Goal: Transaction & Acquisition: Purchase product/service

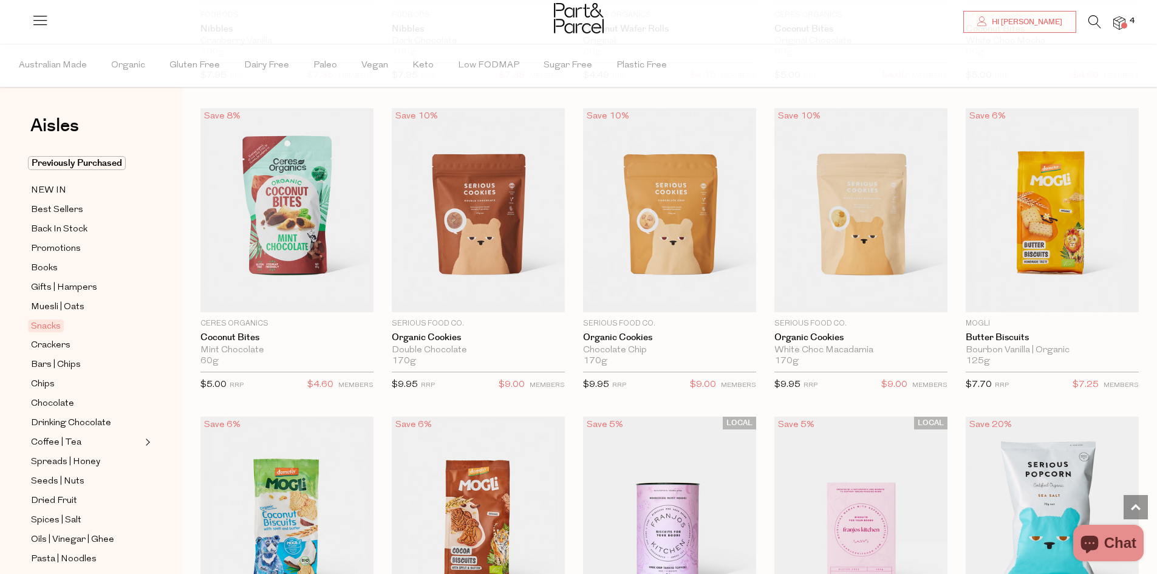
scroll to position [2005, 0]
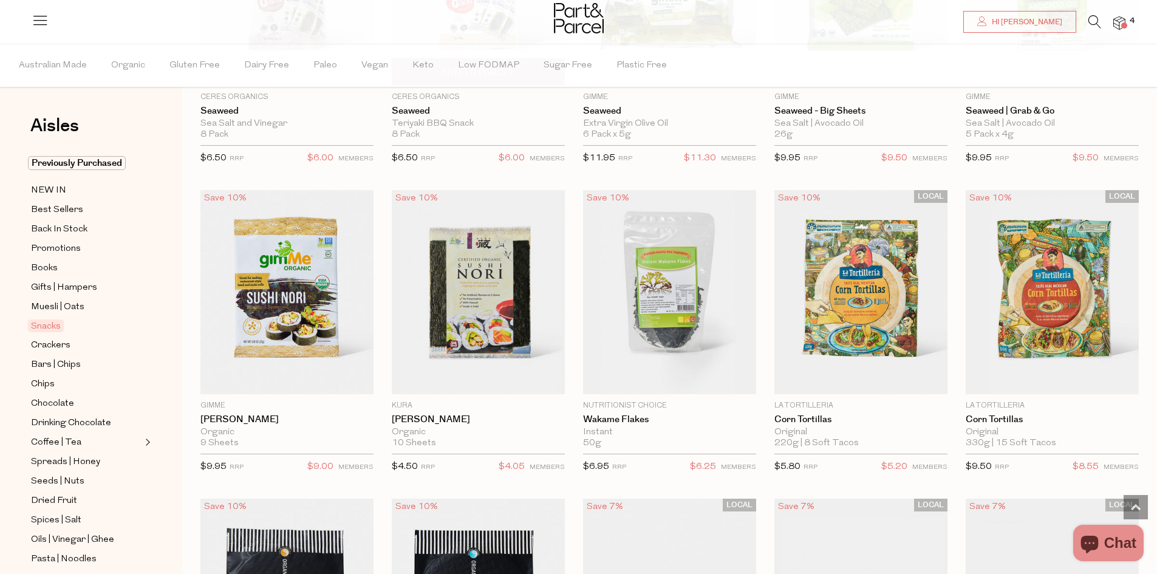
scroll to position [3403, 0]
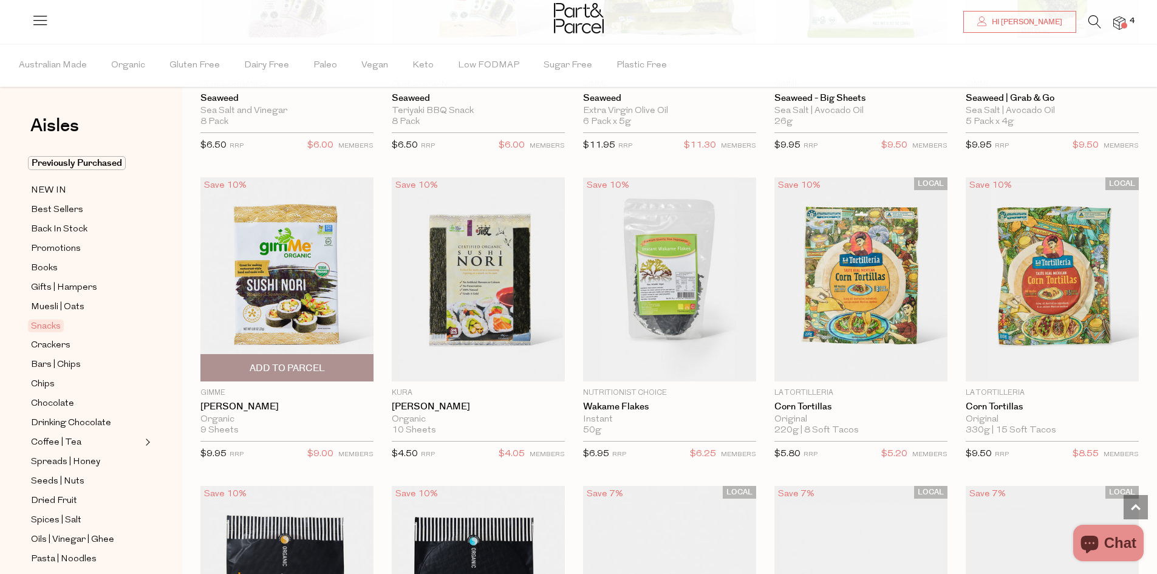
click at [351, 303] on img at bounding box center [287, 279] width 173 height 204
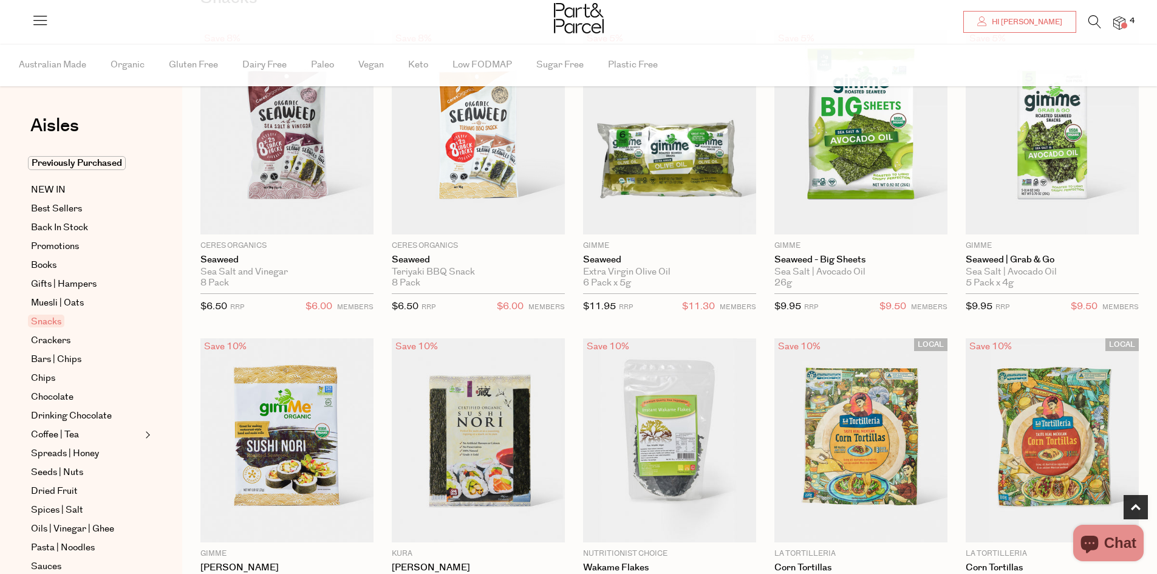
scroll to position [365, 0]
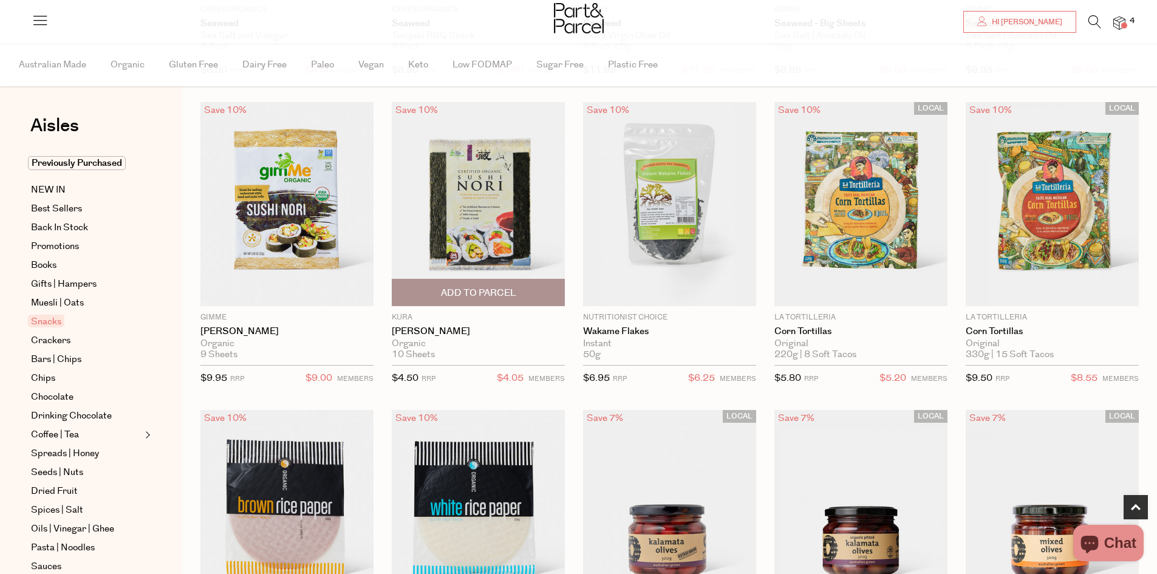
click at [512, 214] on img at bounding box center [478, 204] width 173 height 204
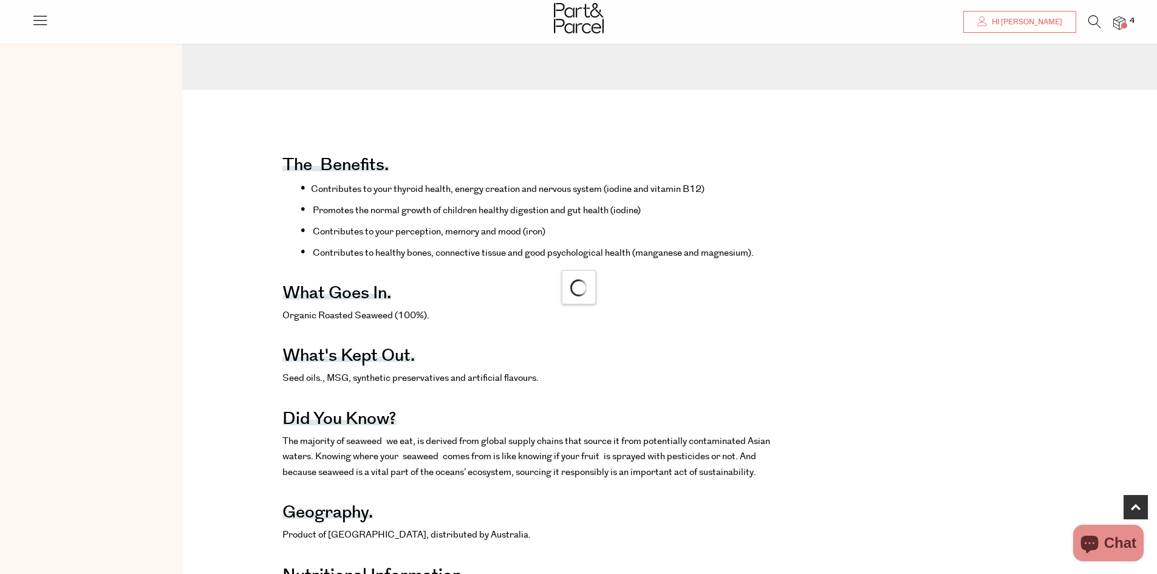
scroll to position [486, 0]
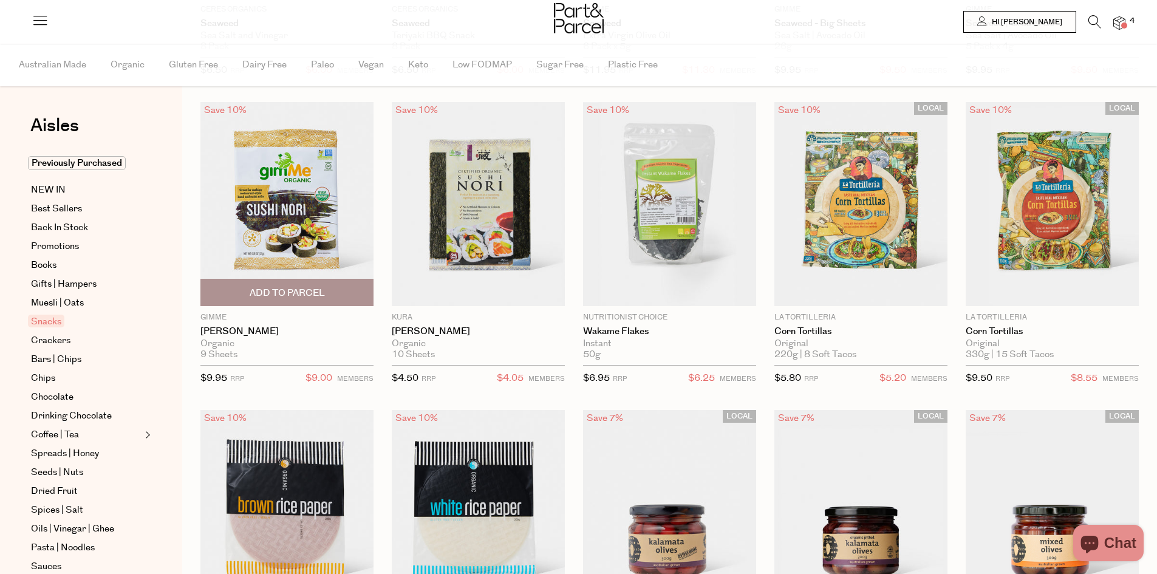
click at [315, 289] on span "Add To Parcel" at bounding box center [287, 293] width 75 height 13
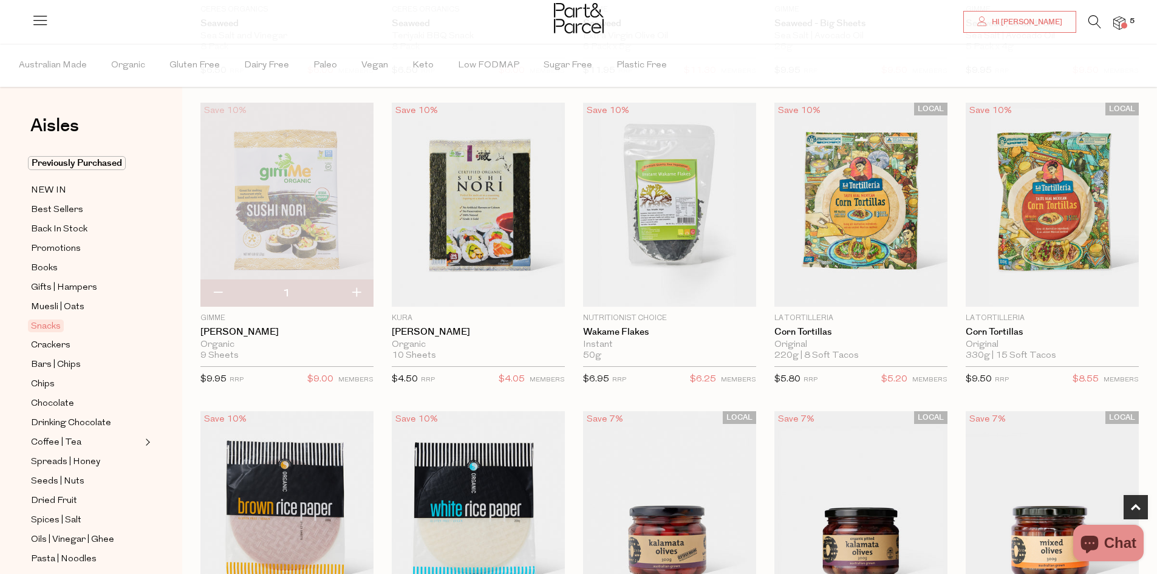
click at [359, 289] on button "button" at bounding box center [356, 293] width 35 height 27
type input "2"
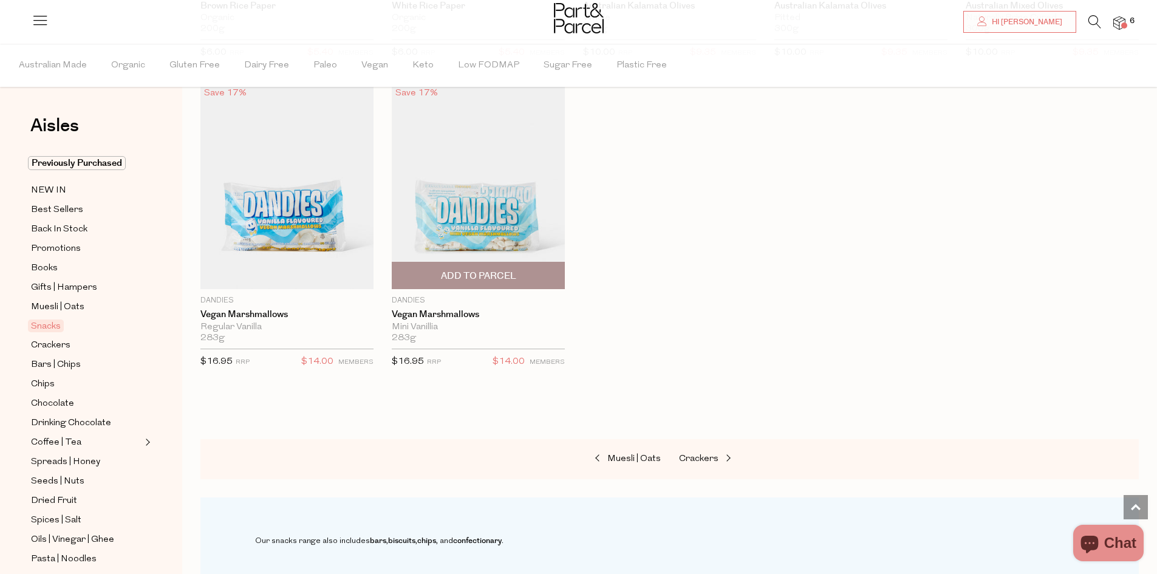
scroll to position [1033, 0]
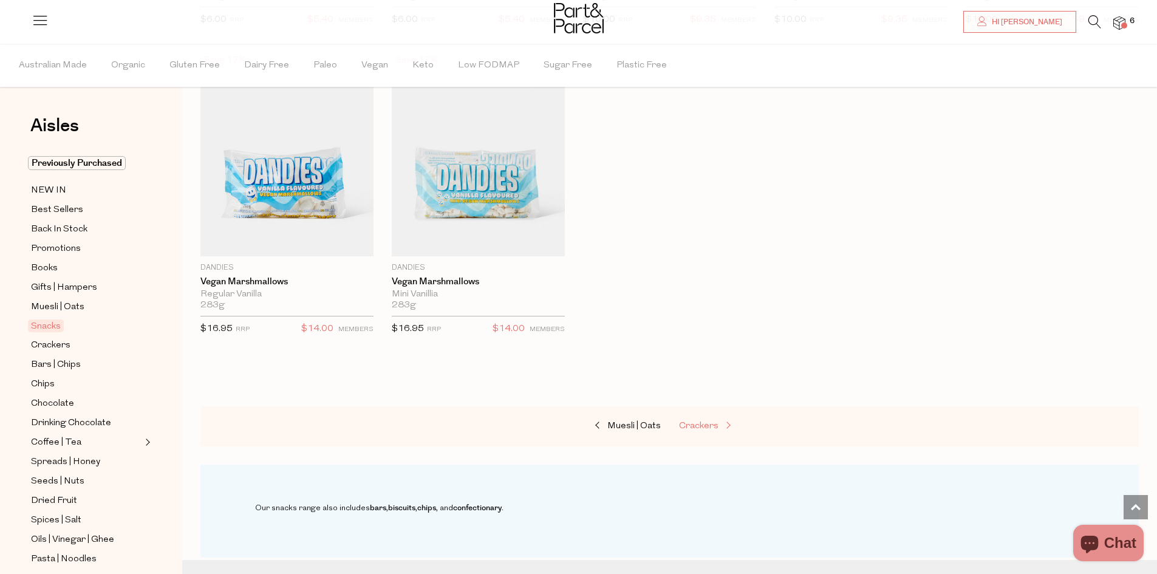
click at [712, 424] on span "Crackers" at bounding box center [698, 426] width 39 height 9
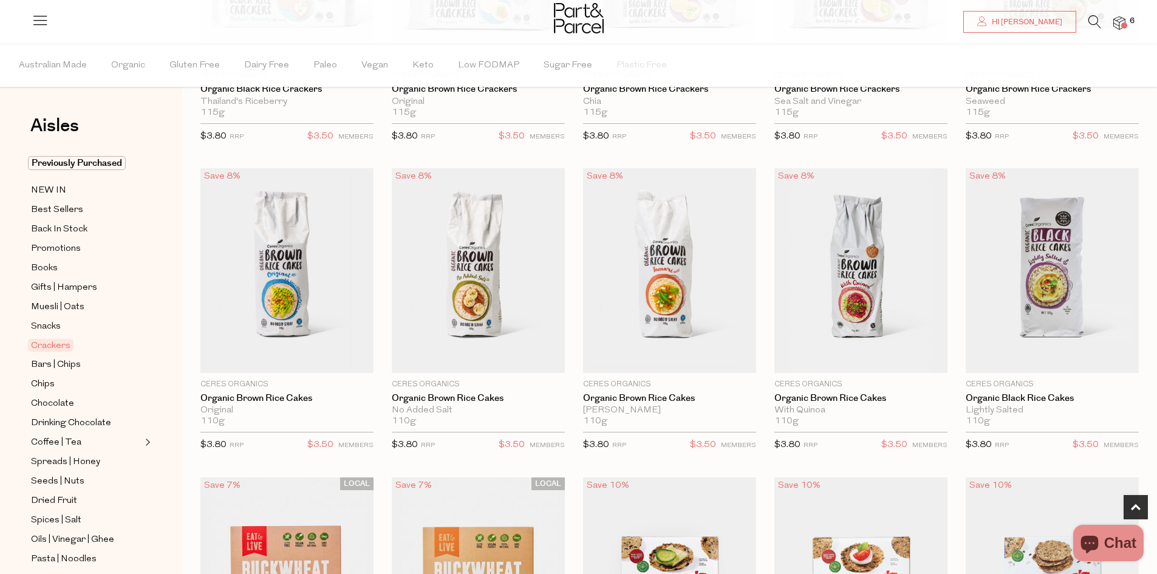
scroll to position [911, 0]
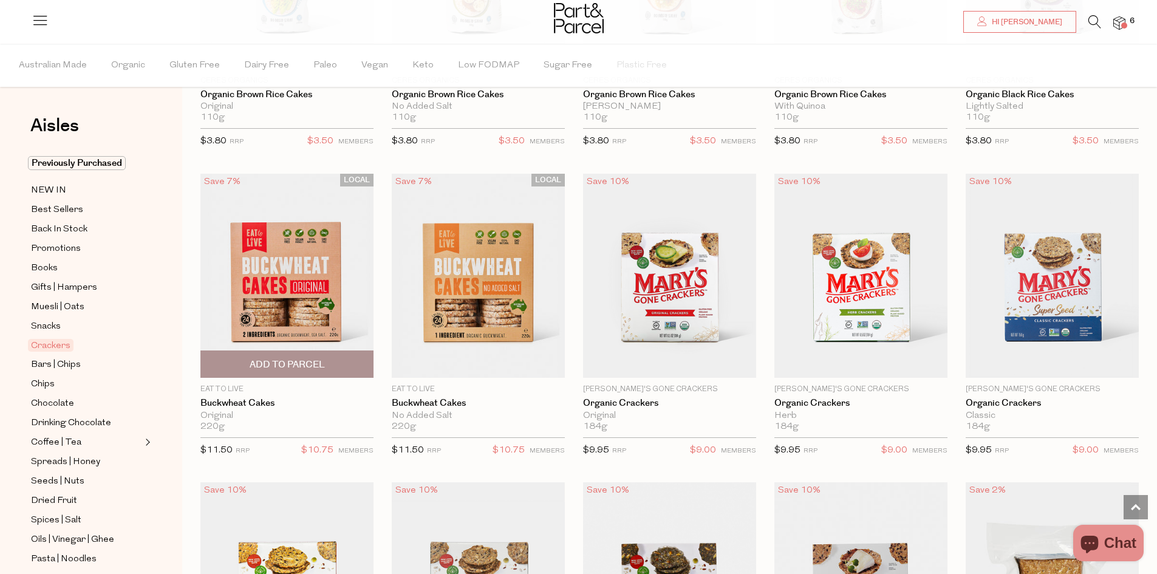
click at [297, 360] on span "Add To Parcel" at bounding box center [287, 364] width 75 height 13
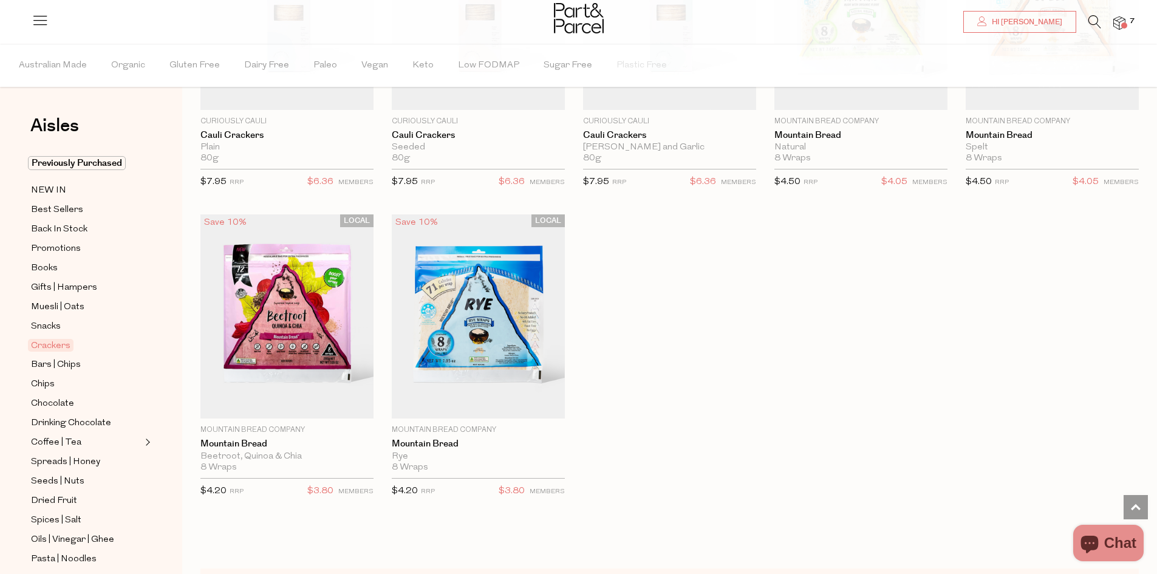
scroll to position [2127, 0]
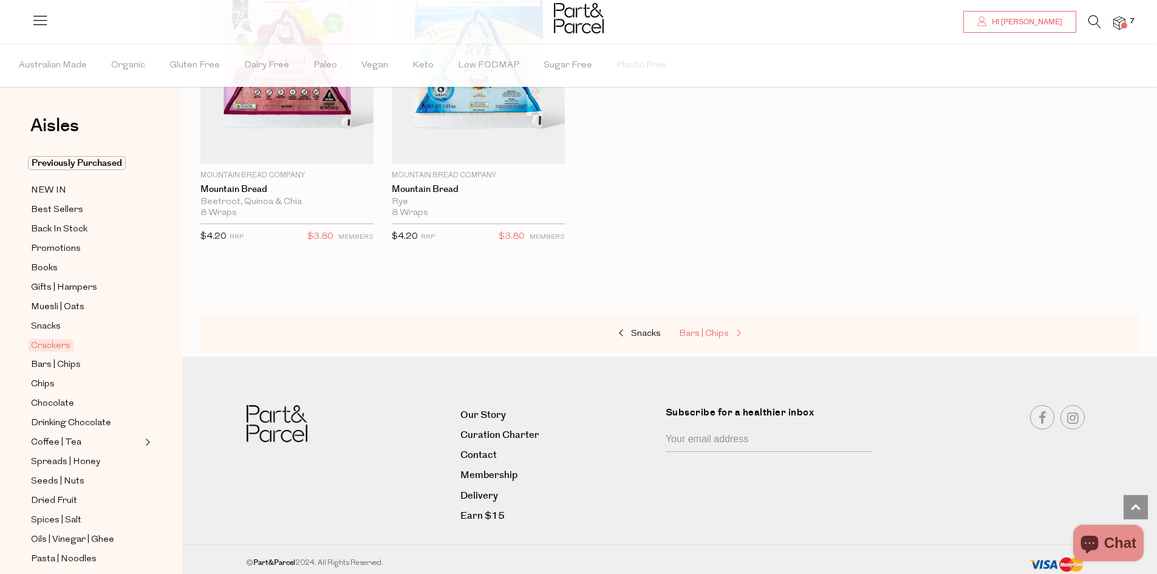
click at [716, 329] on span "Bars | Chips" at bounding box center [704, 333] width 50 height 9
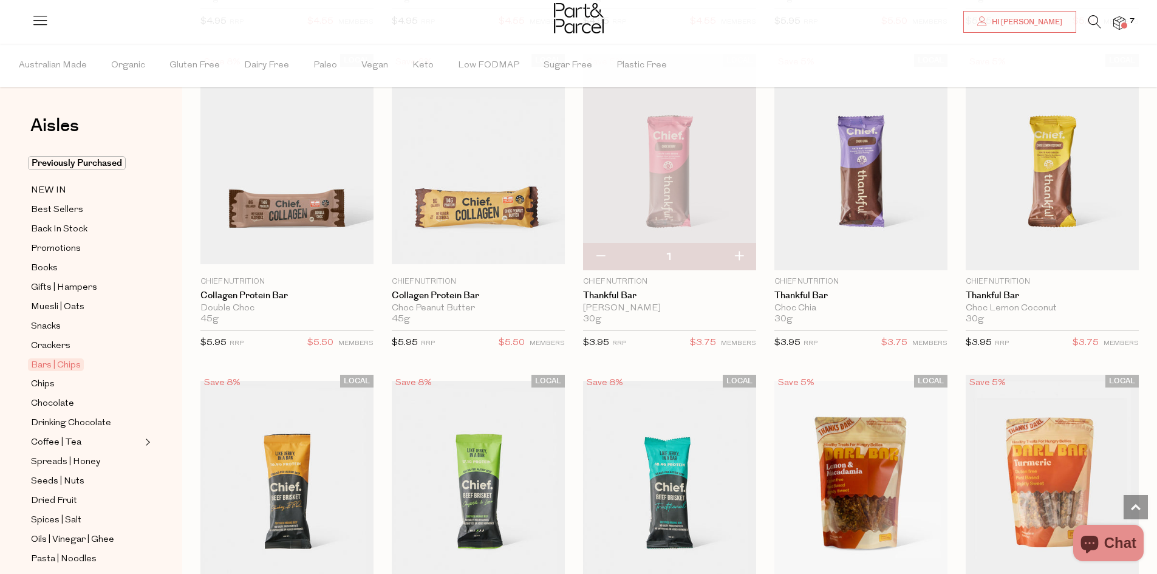
scroll to position [1033, 0]
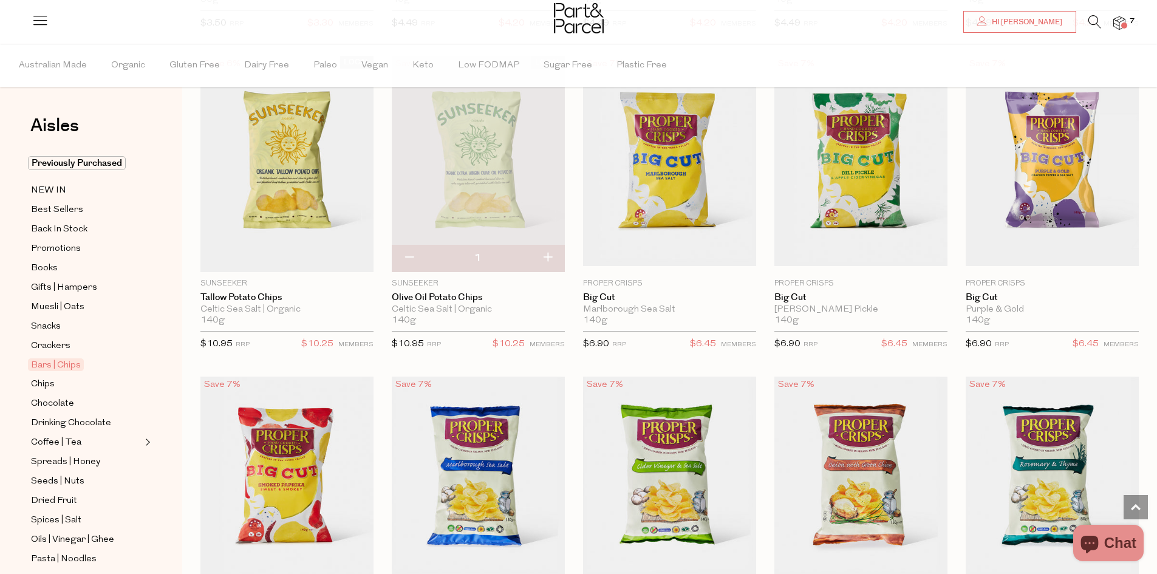
scroll to position [3585, 0]
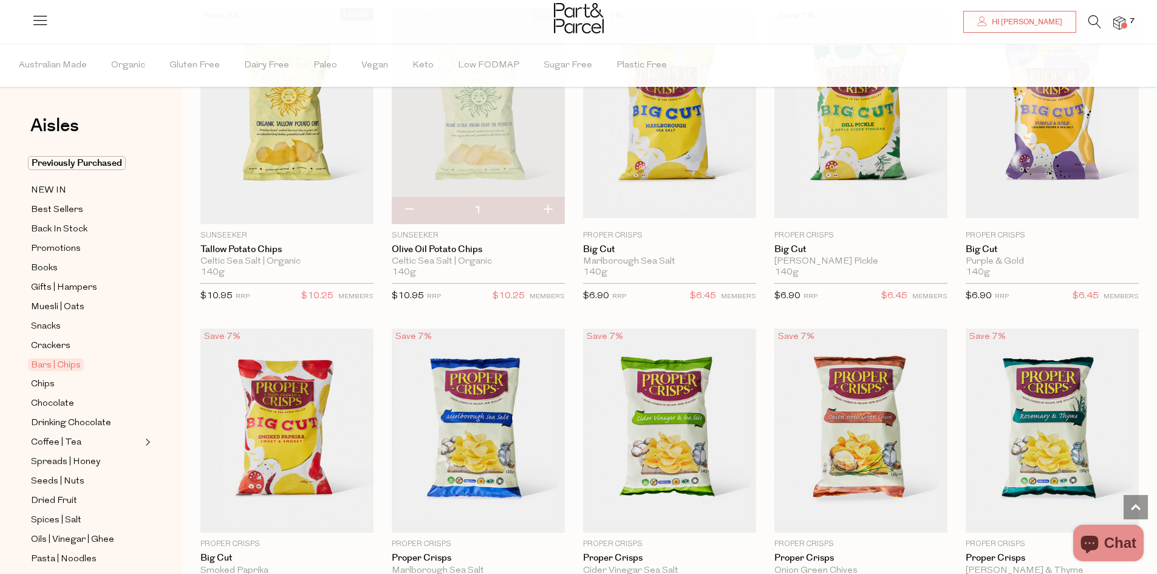
click at [547, 197] on button "button" at bounding box center [547, 210] width 35 height 27
type input "2"
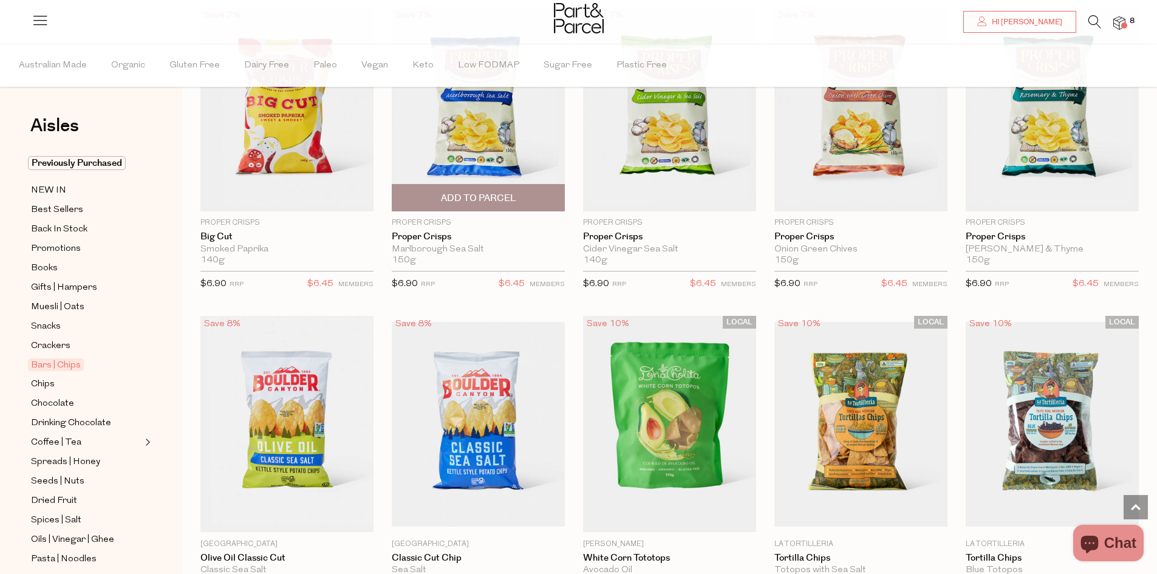
scroll to position [4071, 0]
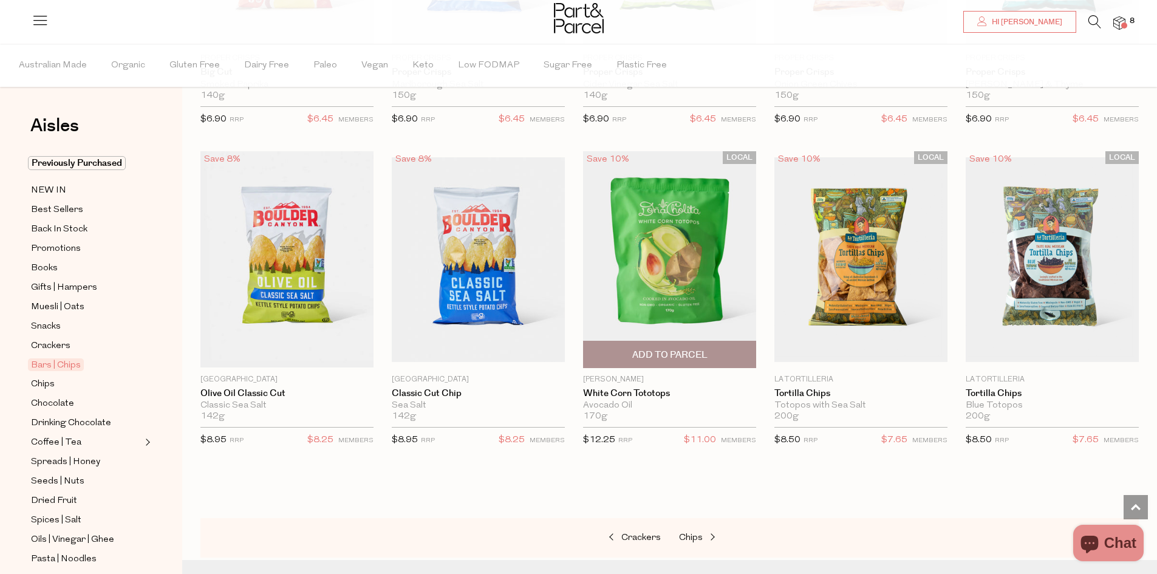
click at [651, 349] on span "Add To Parcel" at bounding box center [670, 355] width 75 height 13
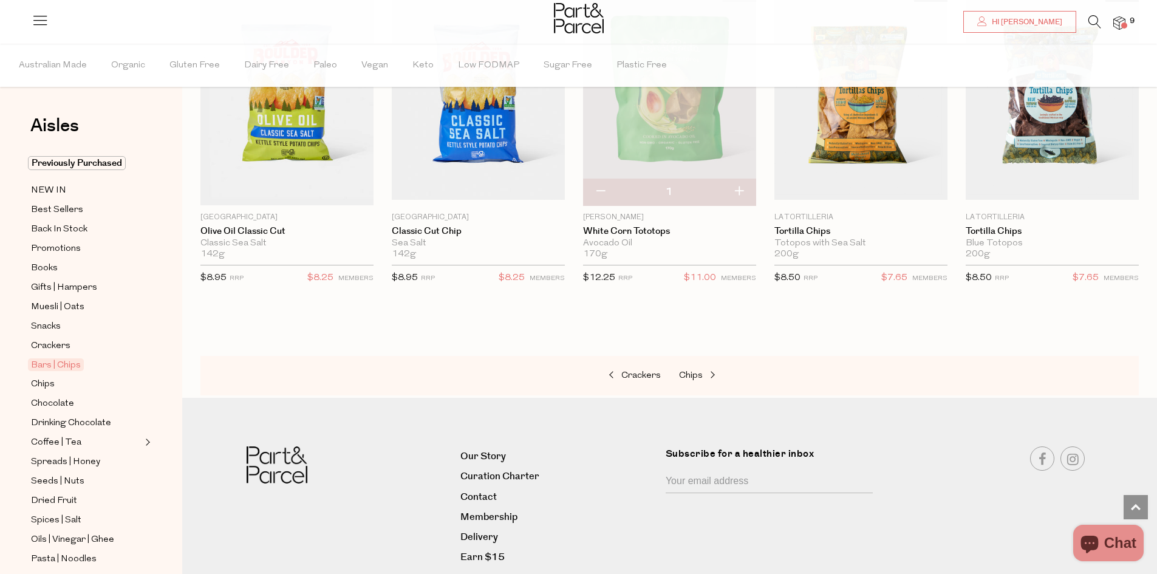
scroll to position [4253, 0]
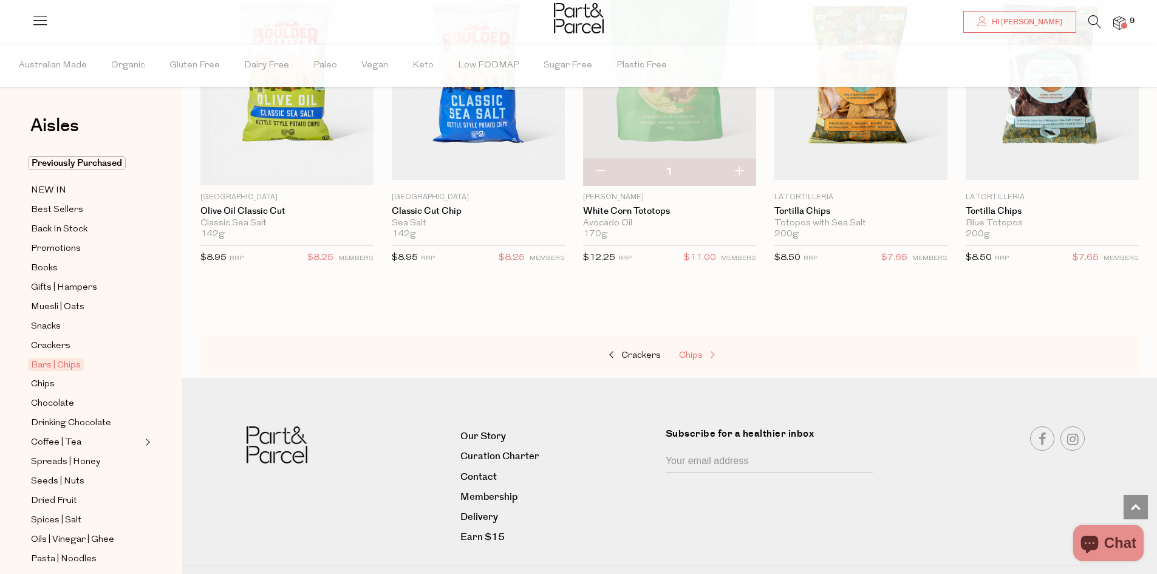
click at [701, 351] on span "Chips" at bounding box center [691, 355] width 24 height 9
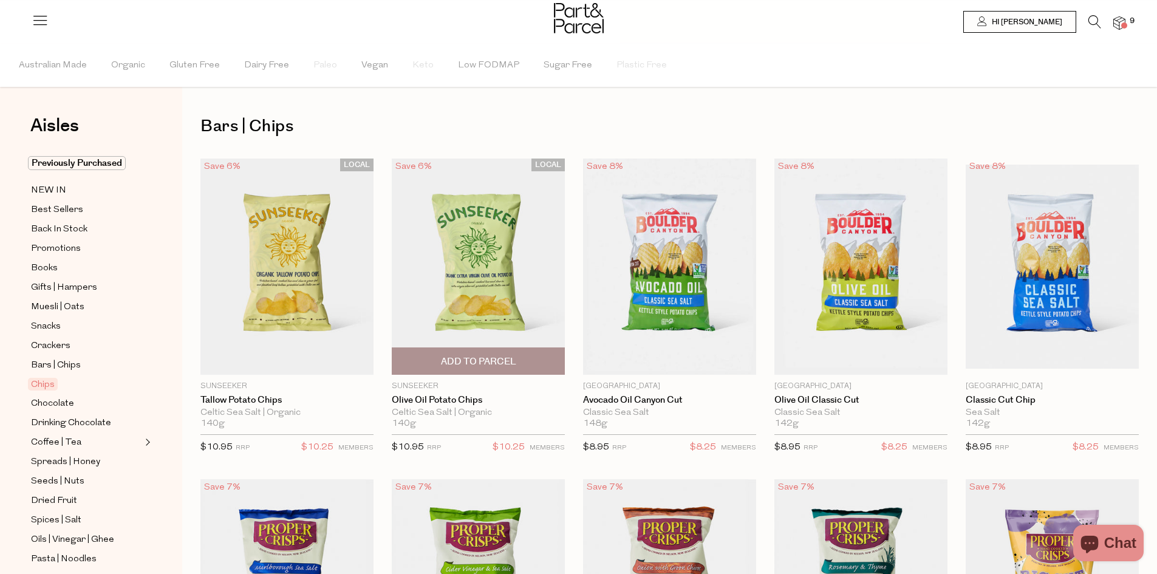
type input "2"
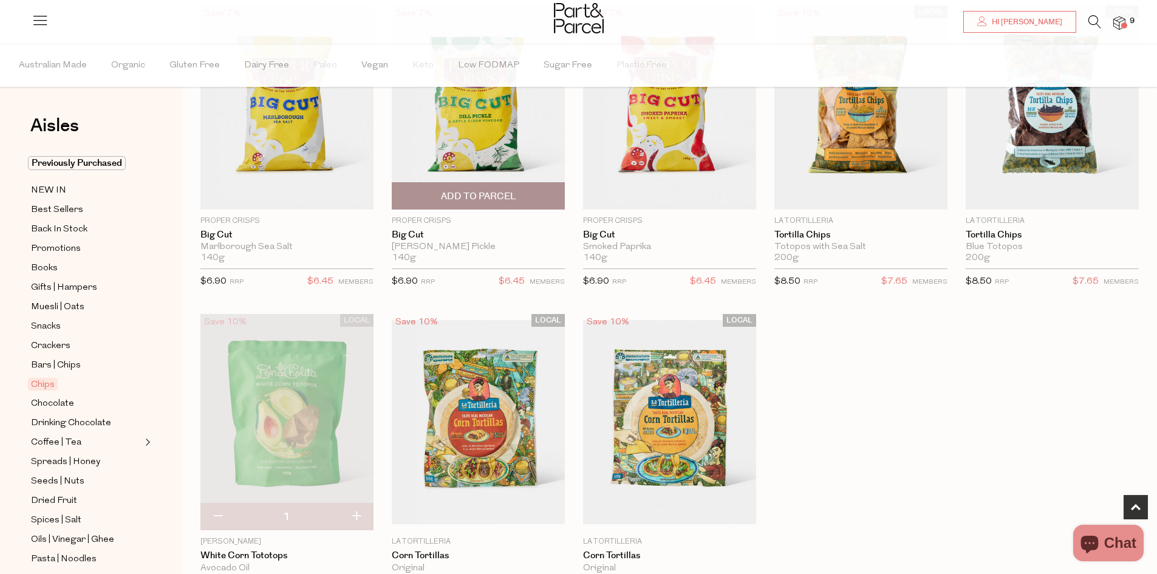
scroll to position [911, 0]
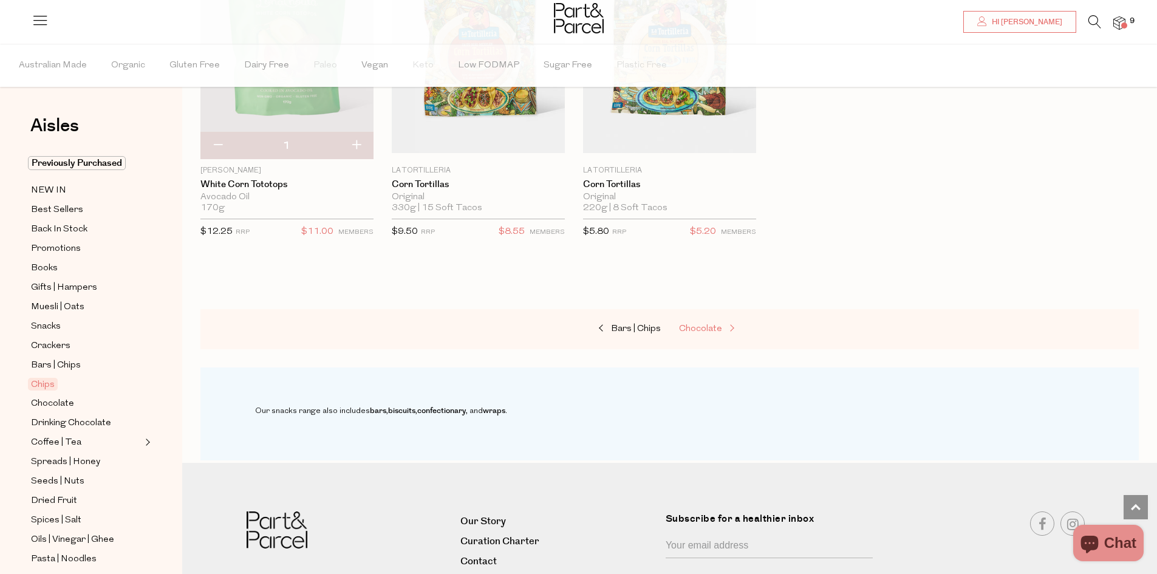
click at [697, 327] on span "Chocolate" at bounding box center [700, 328] width 43 height 9
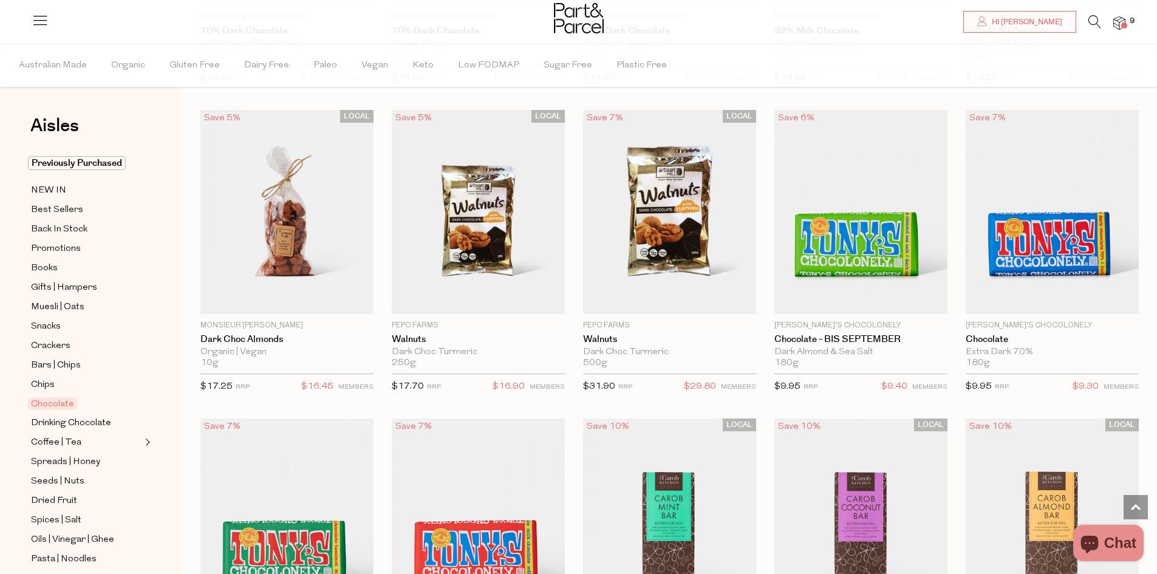
scroll to position [2248, 0]
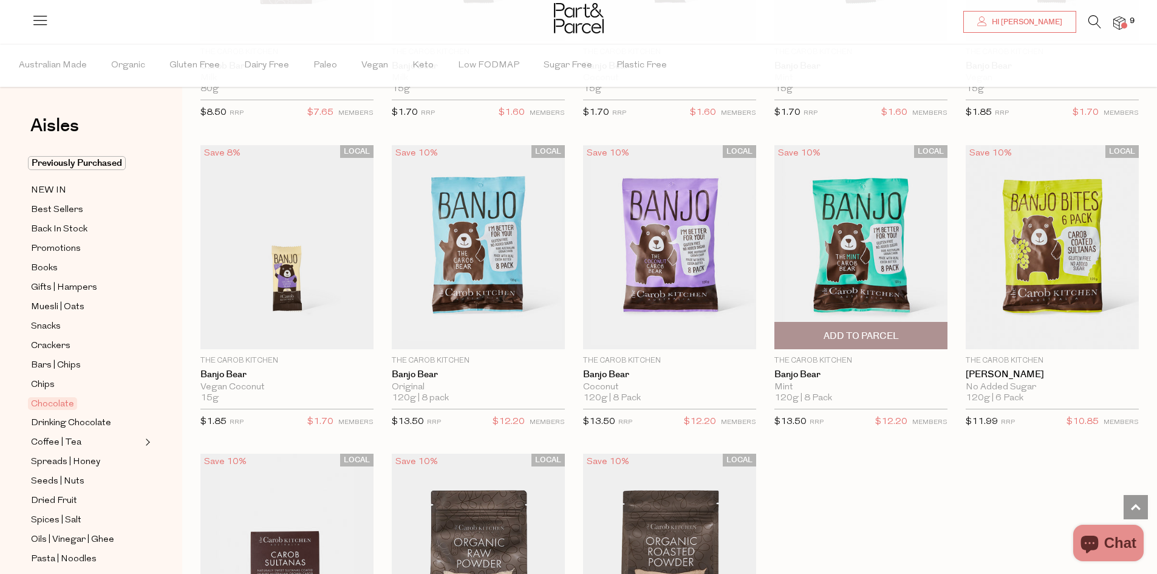
scroll to position [3099, 0]
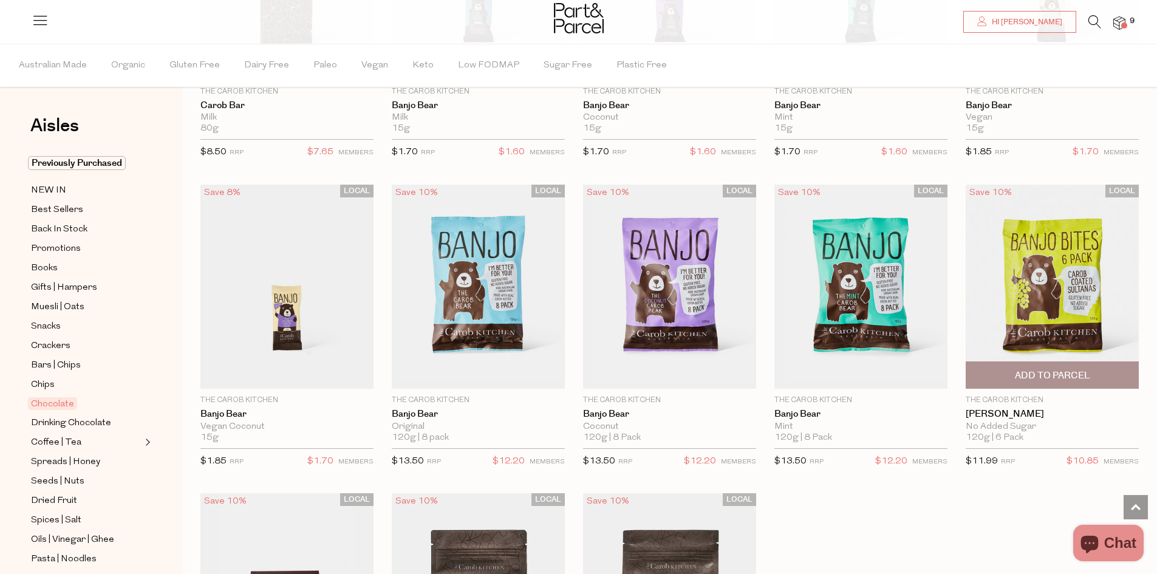
click at [1042, 369] on span "Add To Parcel" at bounding box center [1052, 375] width 75 height 13
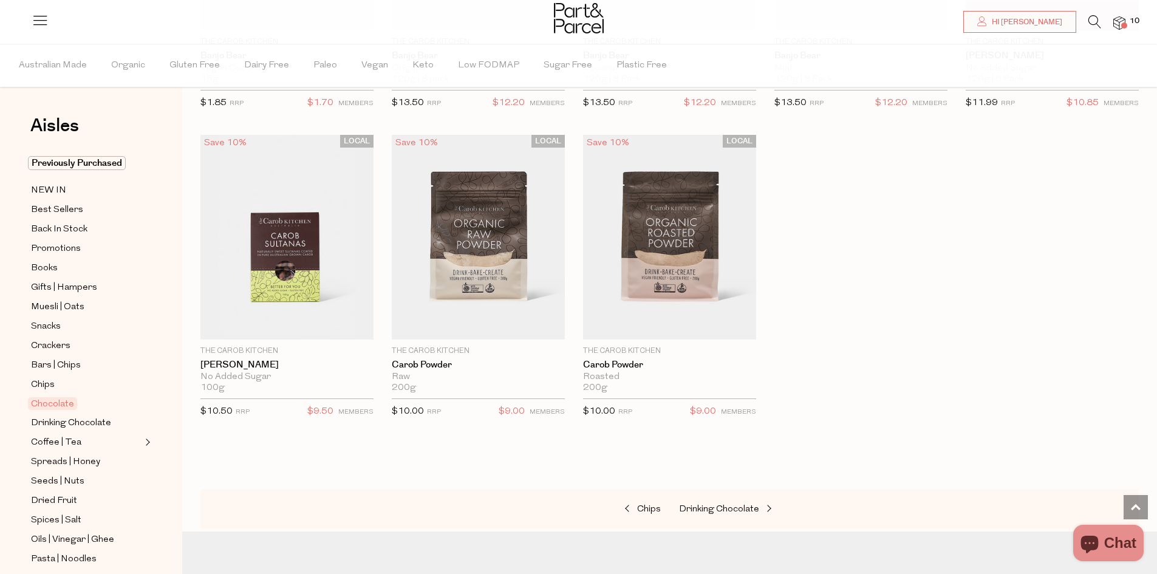
scroll to position [3630, 0]
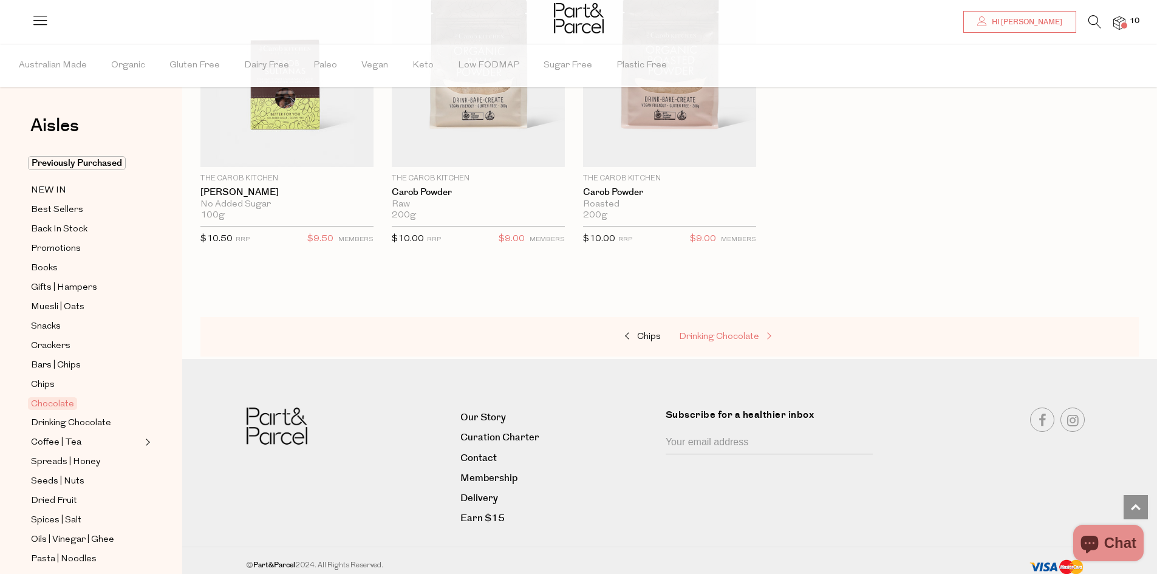
click at [750, 332] on span "Drinking Chocolate" at bounding box center [719, 336] width 80 height 9
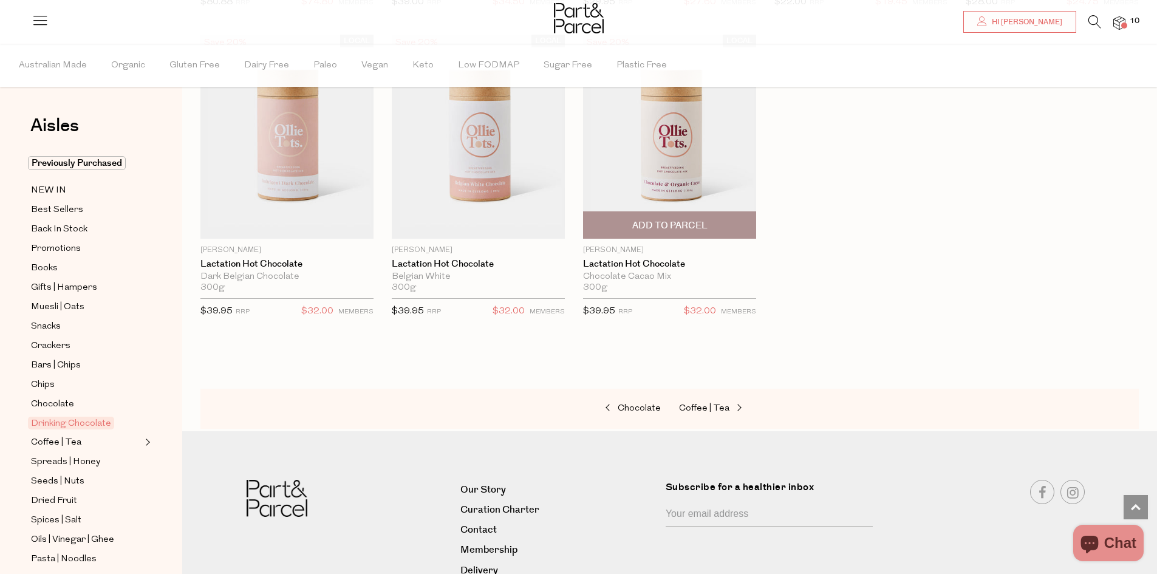
scroll to position [1152, 0]
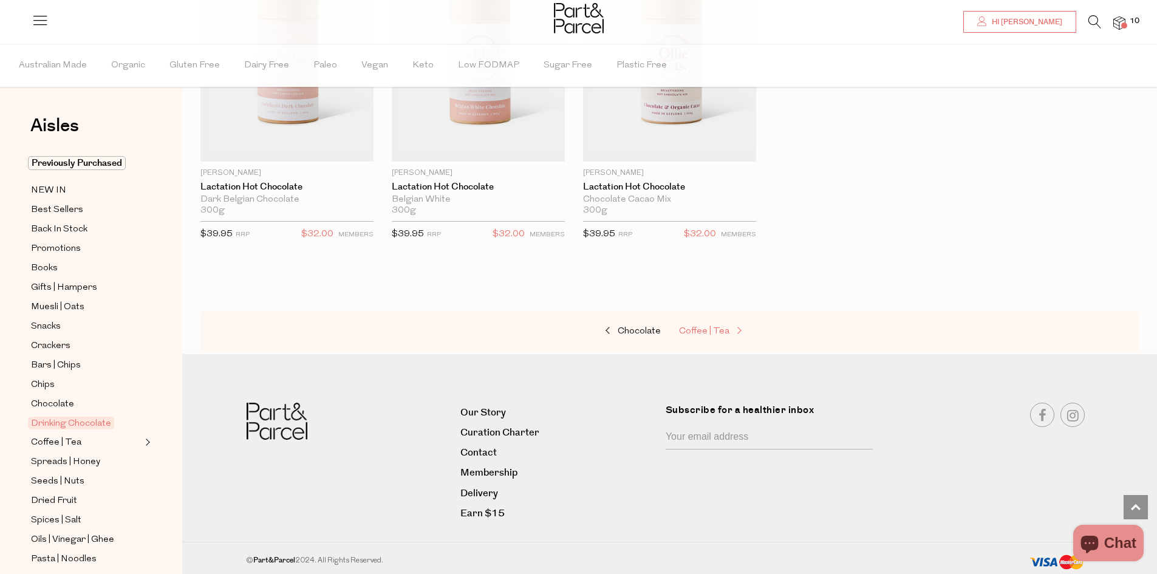
click at [730, 329] on span at bounding box center [738, 331] width 17 height 9
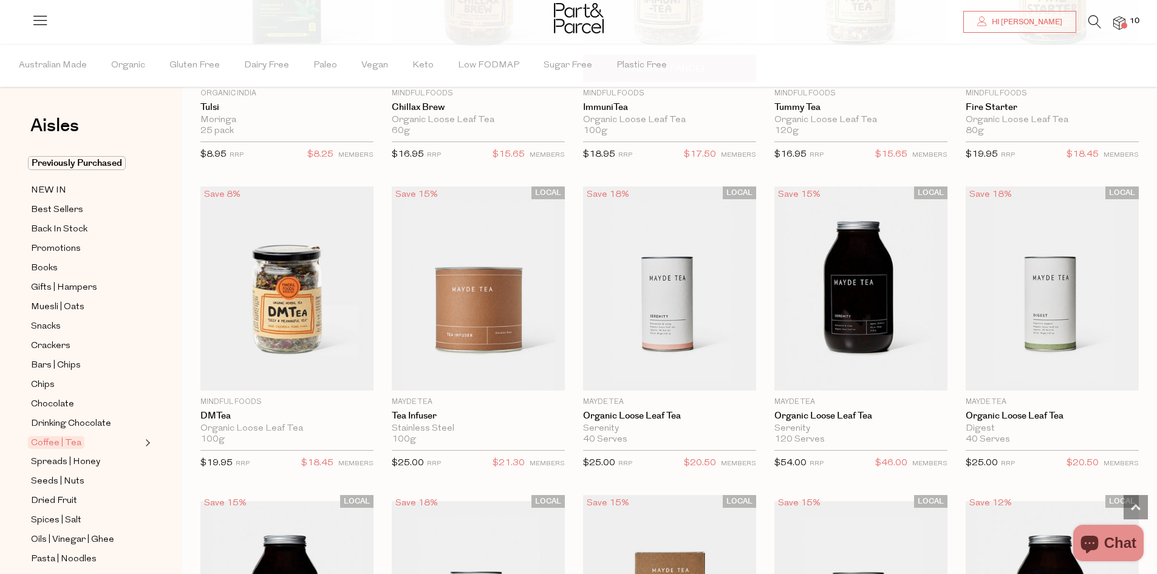
scroll to position [2309, 0]
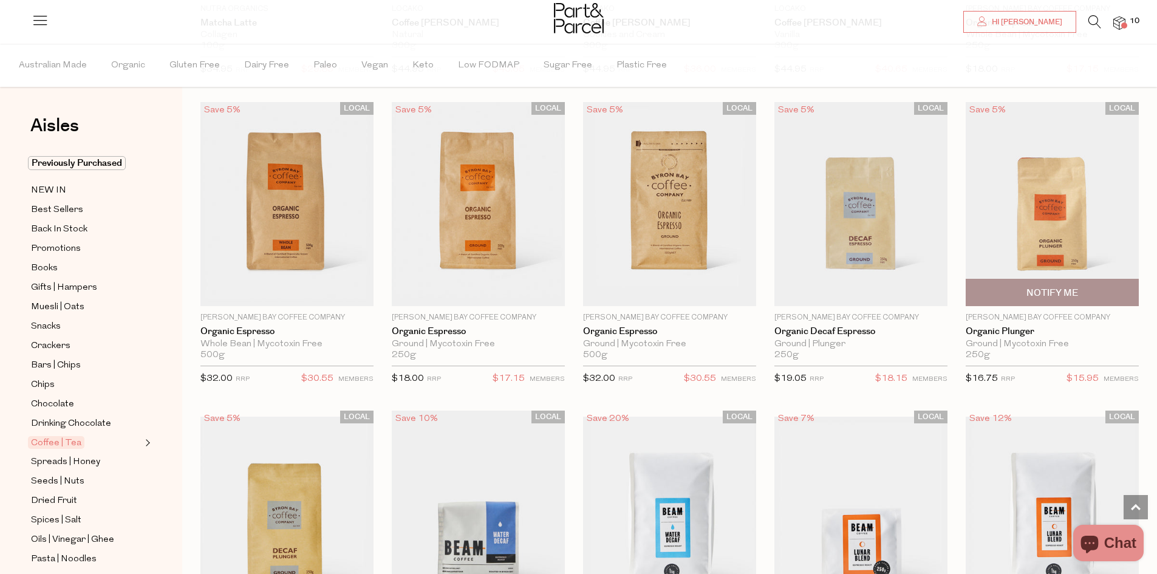
scroll to position [4747, 0]
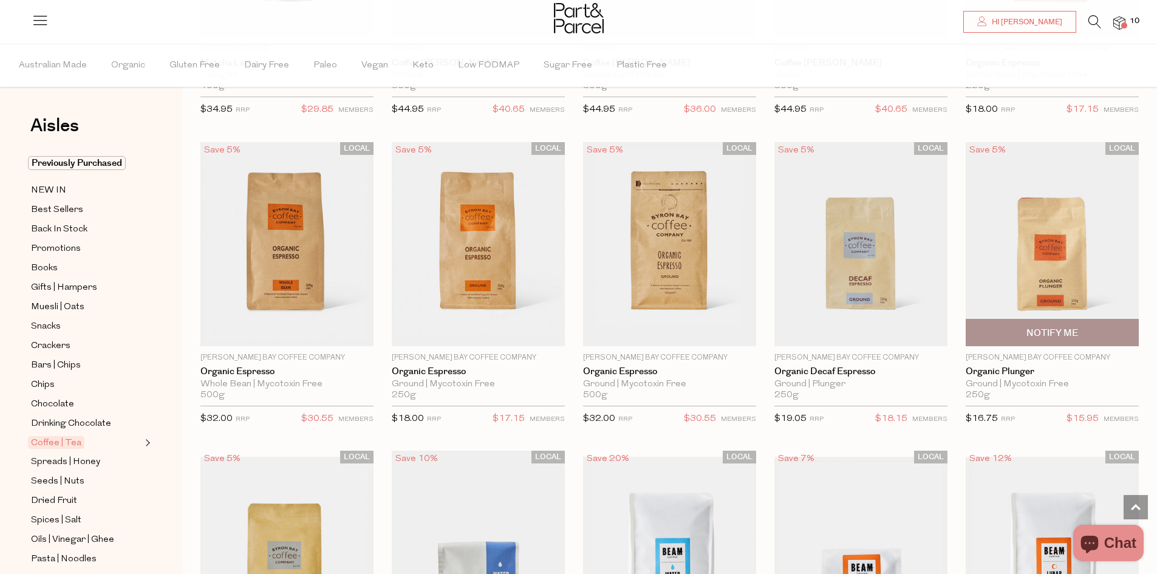
click at [1046, 241] on img at bounding box center [1052, 244] width 173 height 204
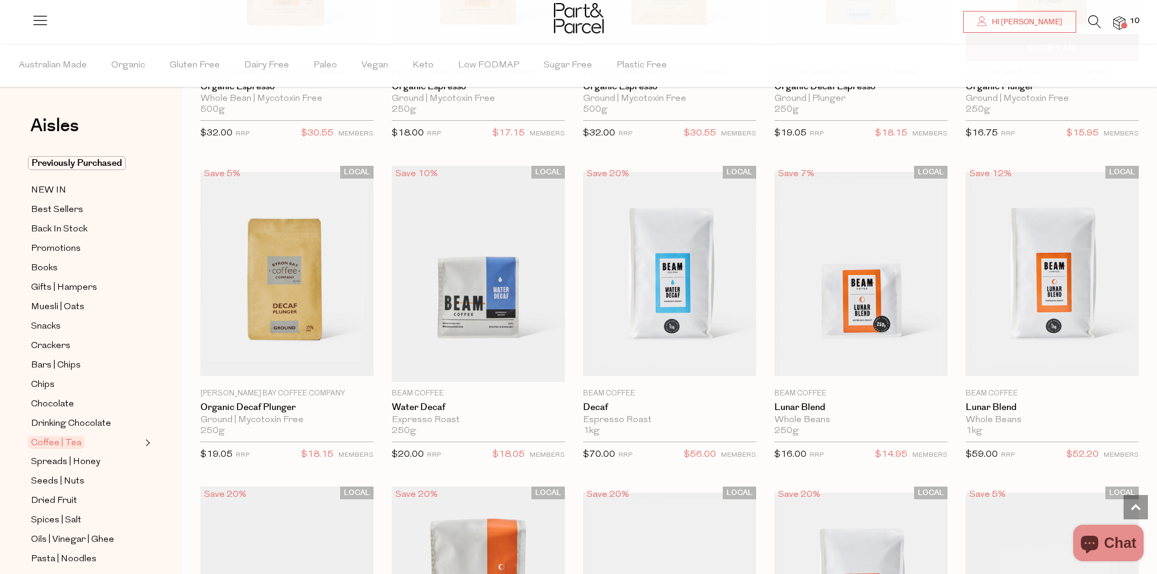
scroll to position [1704, 0]
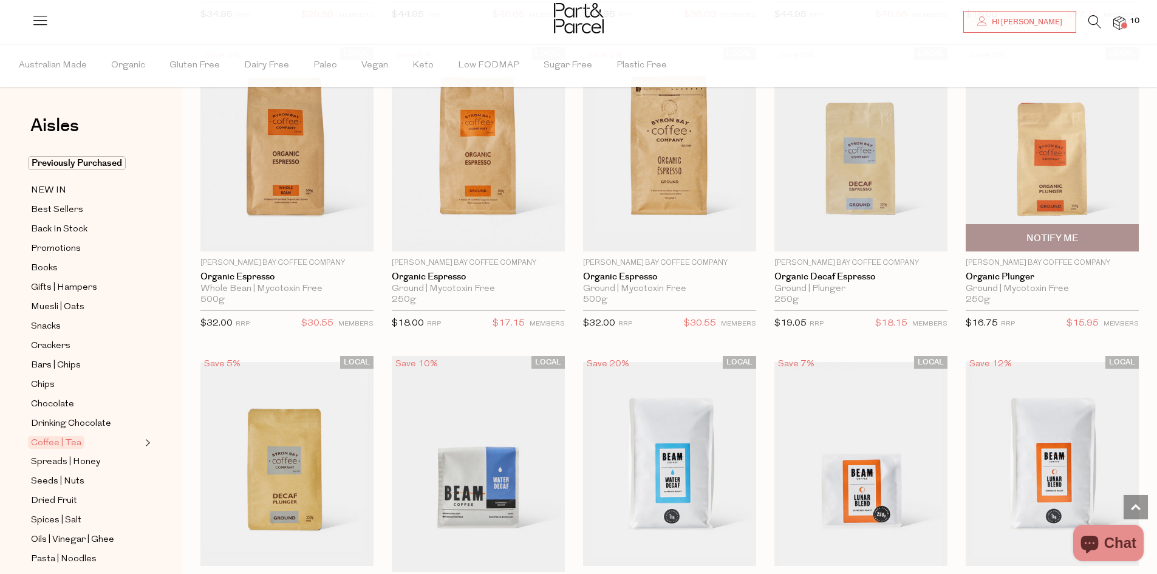
click at [1043, 232] on span "Notify Me" at bounding box center [1053, 238] width 52 height 13
type input "Notify when available"
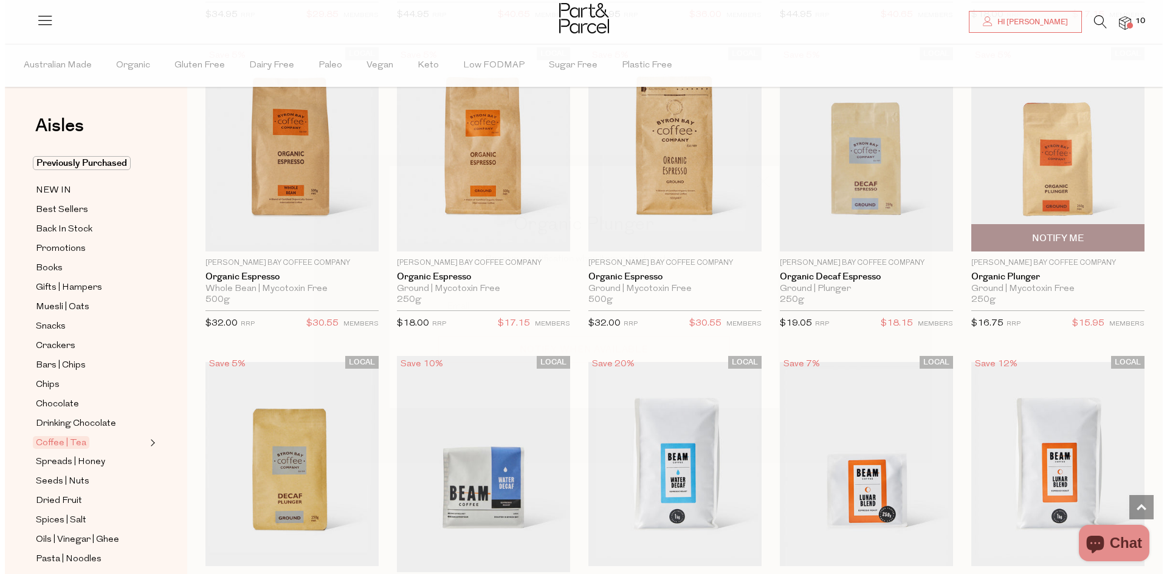
scroll to position [1716, 0]
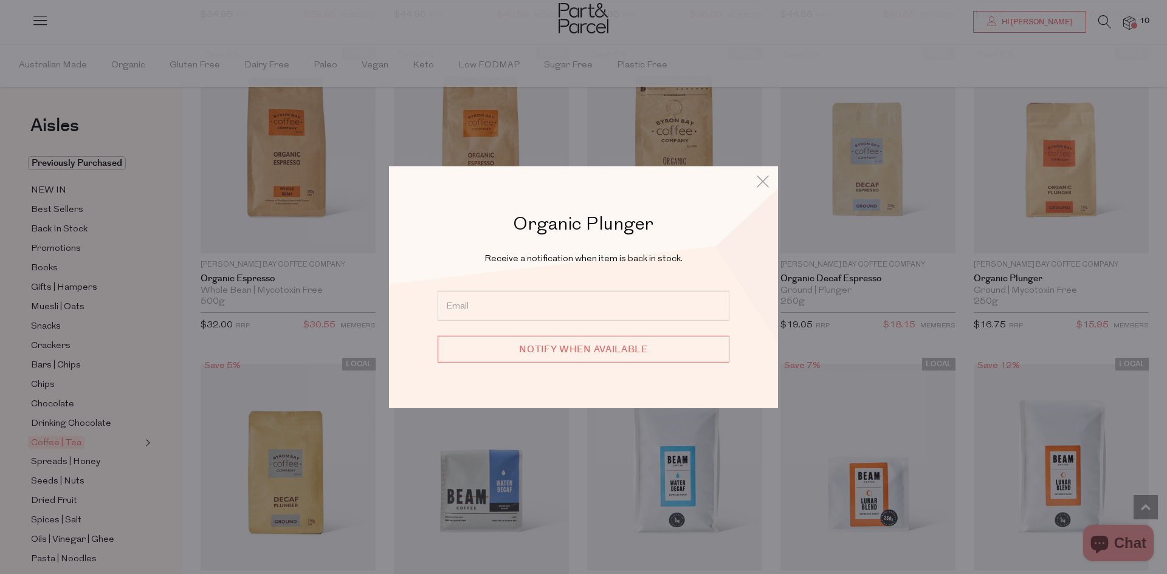
click at [516, 300] on input "email" at bounding box center [583, 306] width 292 height 30
type input "[EMAIL_ADDRESS][DOMAIN_NAME]"
click at [560, 354] on input "Notify when available" at bounding box center [583, 349] width 292 height 27
type input "We will be in touch"
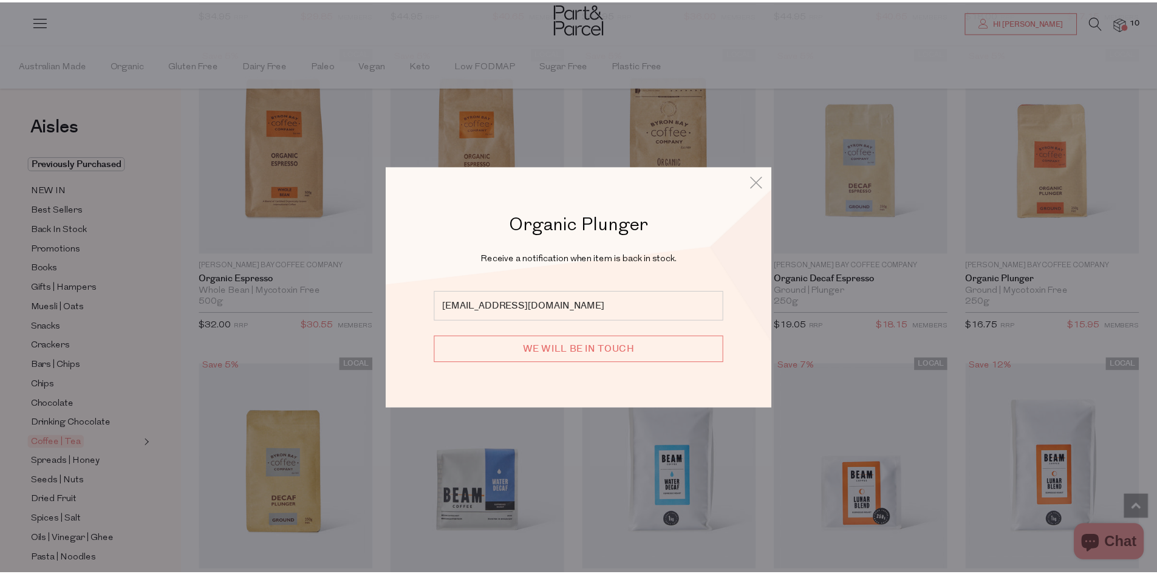
scroll to position [1704, 0]
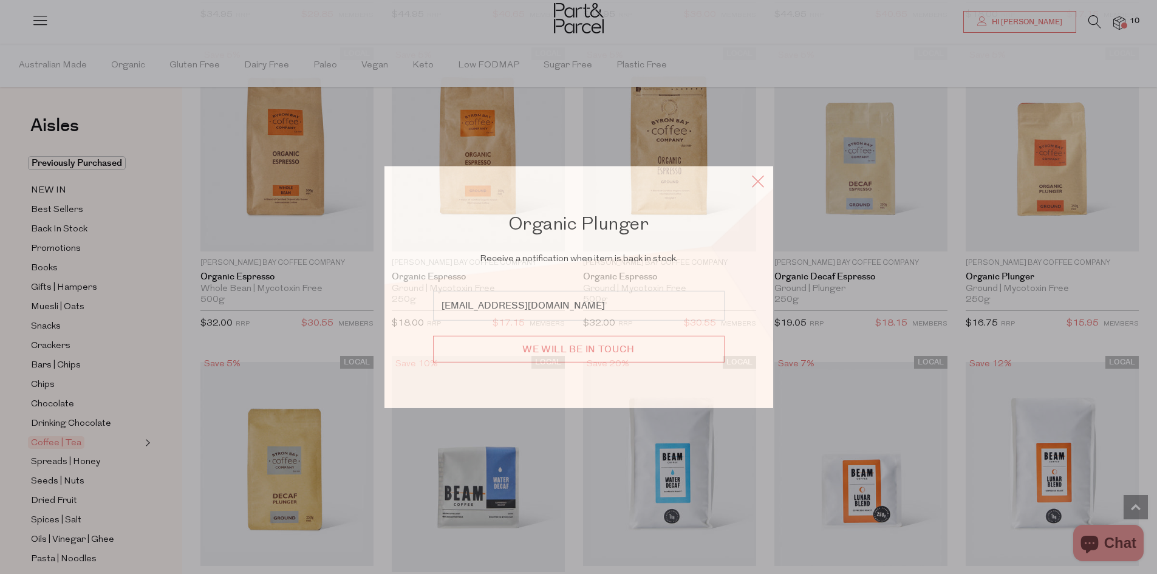
click at [765, 180] on icon at bounding box center [758, 181] width 18 height 18
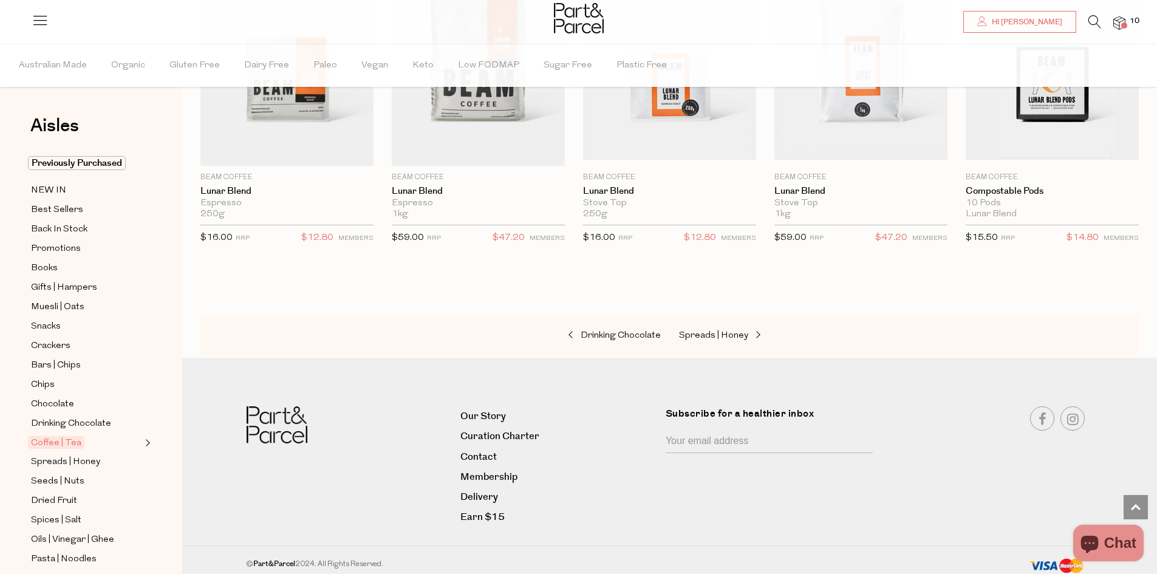
scroll to position [2433, 0]
click at [715, 330] on span "Spreads | Honey" at bounding box center [713, 334] width 69 height 9
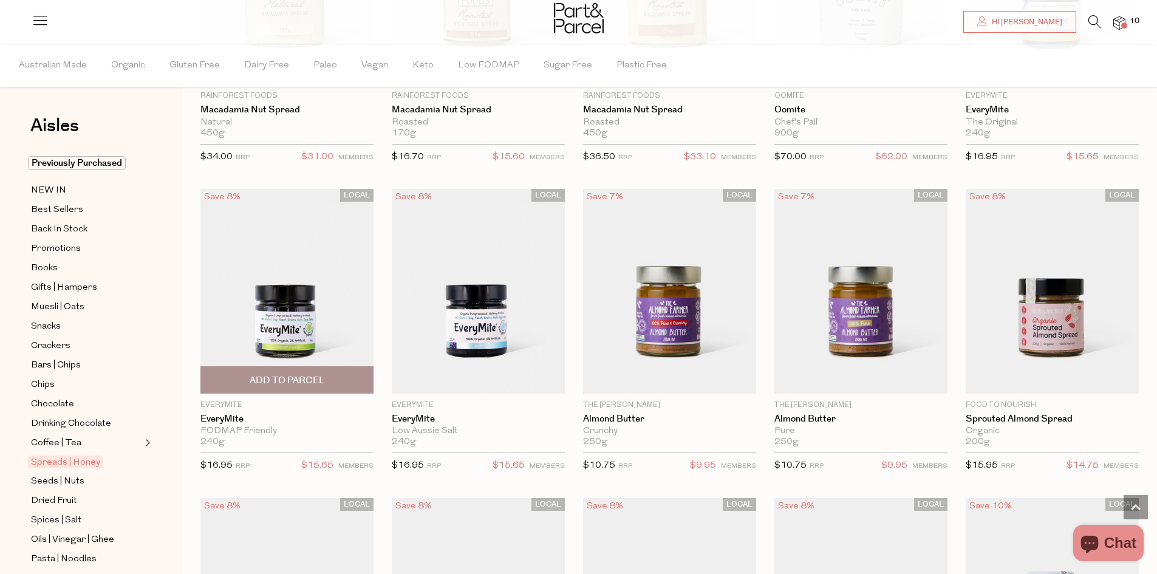
scroll to position [1519, 0]
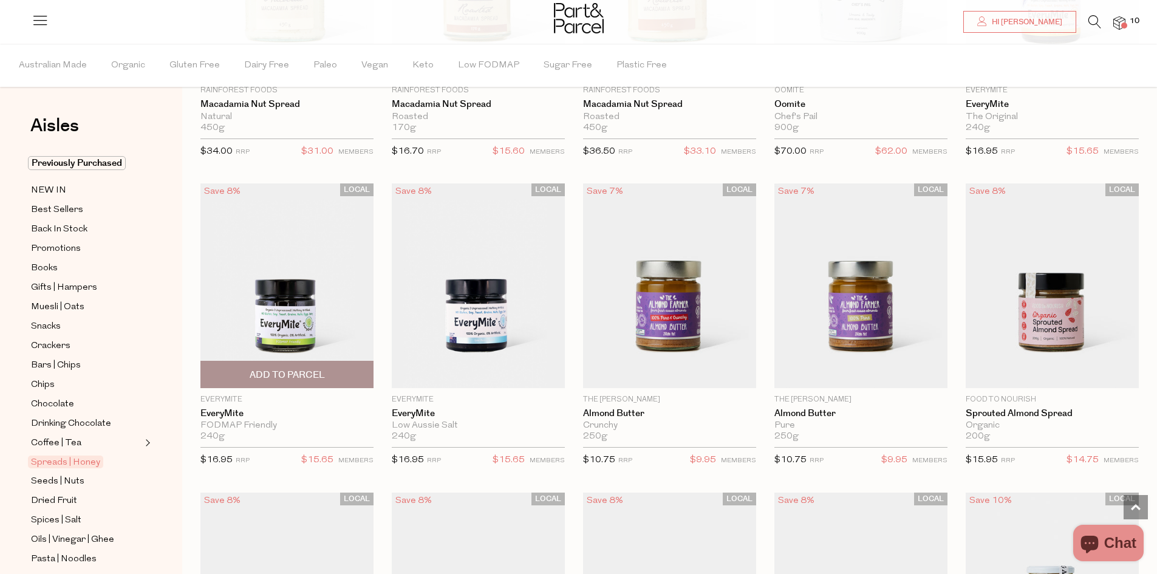
click at [293, 369] on span "Add To Parcel" at bounding box center [287, 375] width 75 height 13
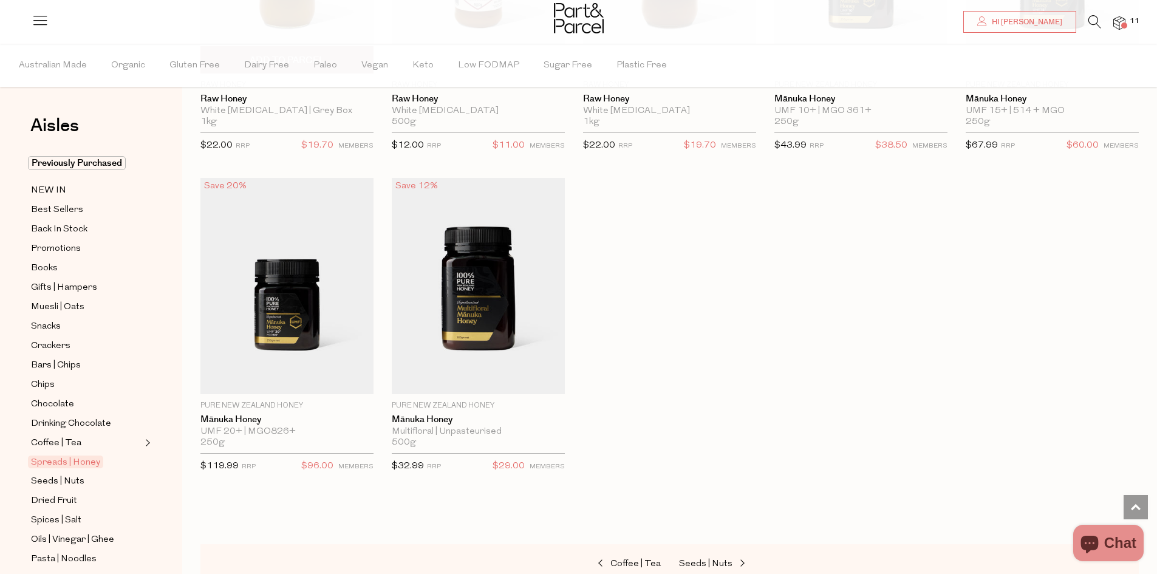
scroll to position [2977, 0]
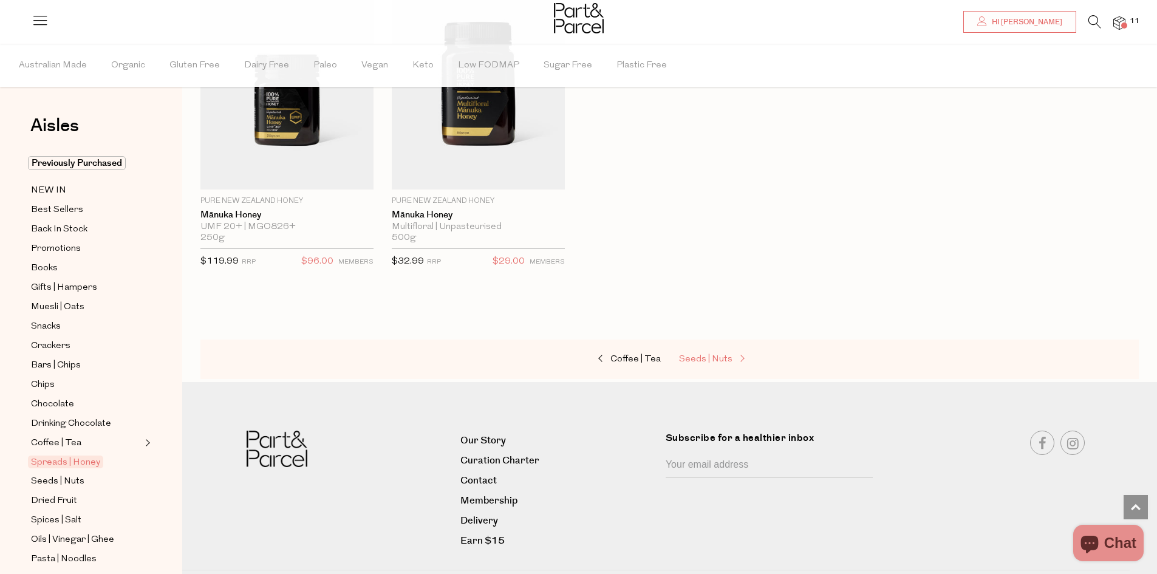
click at [727, 355] on span "Seeds | Nuts" at bounding box center [705, 359] width 53 height 9
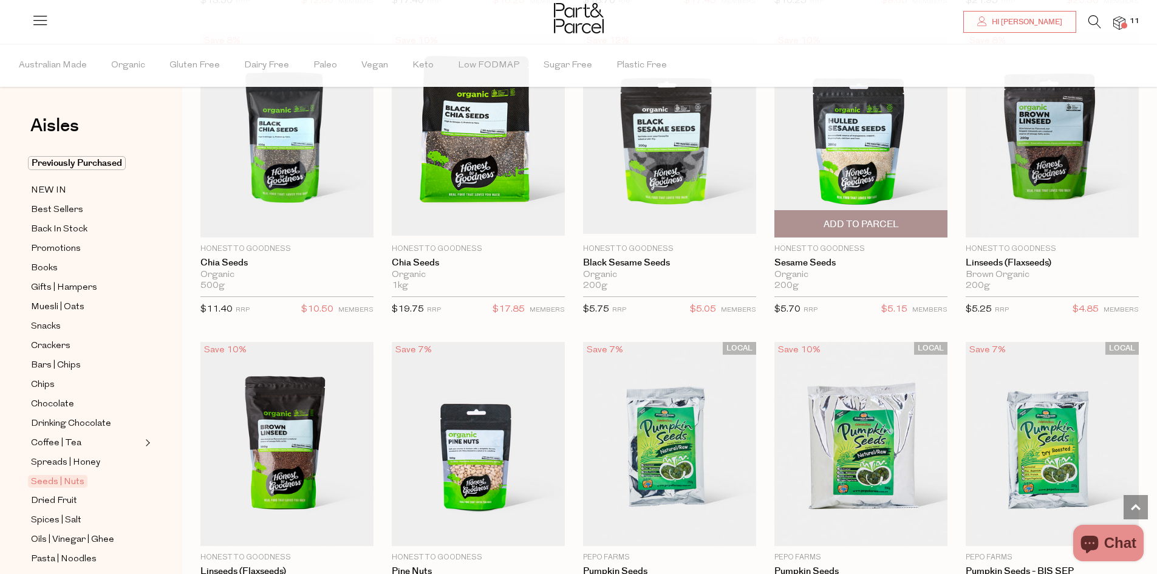
scroll to position [1641, 0]
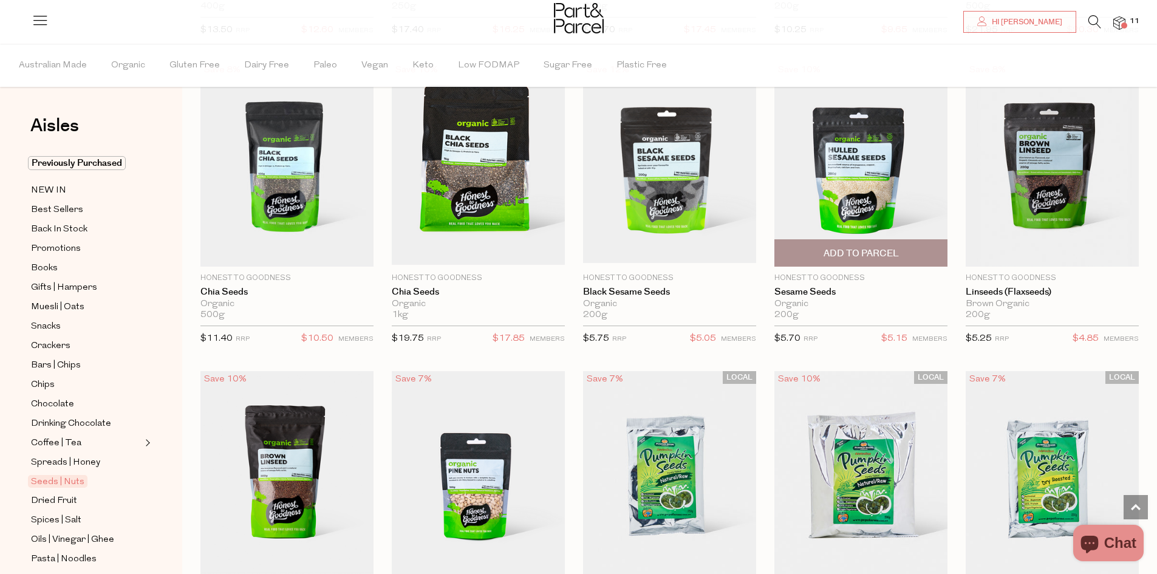
click at [820, 251] on span "Add To Parcel" at bounding box center [861, 253] width 166 height 26
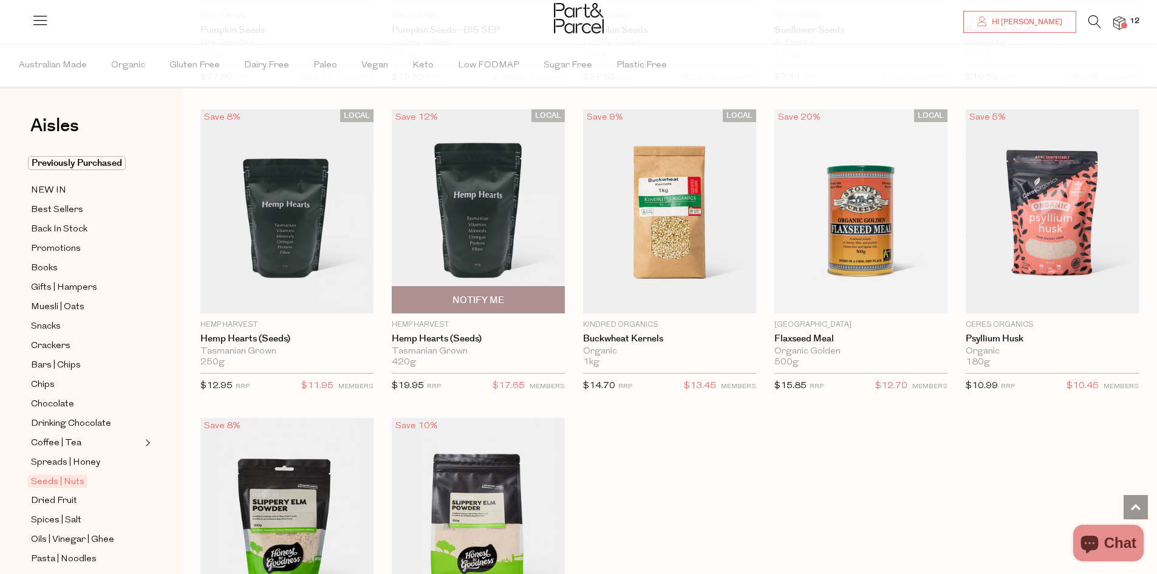
scroll to position [2552, 0]
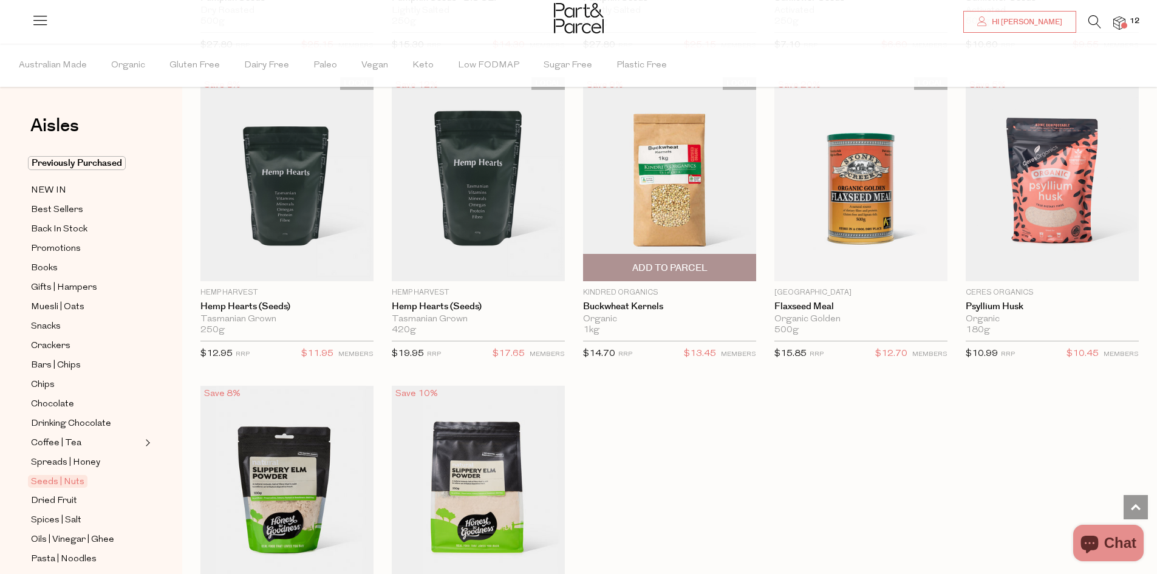
click at [670, 266] on span "Add To Parcel" at bounding box center [670, 268] width 75 height 13
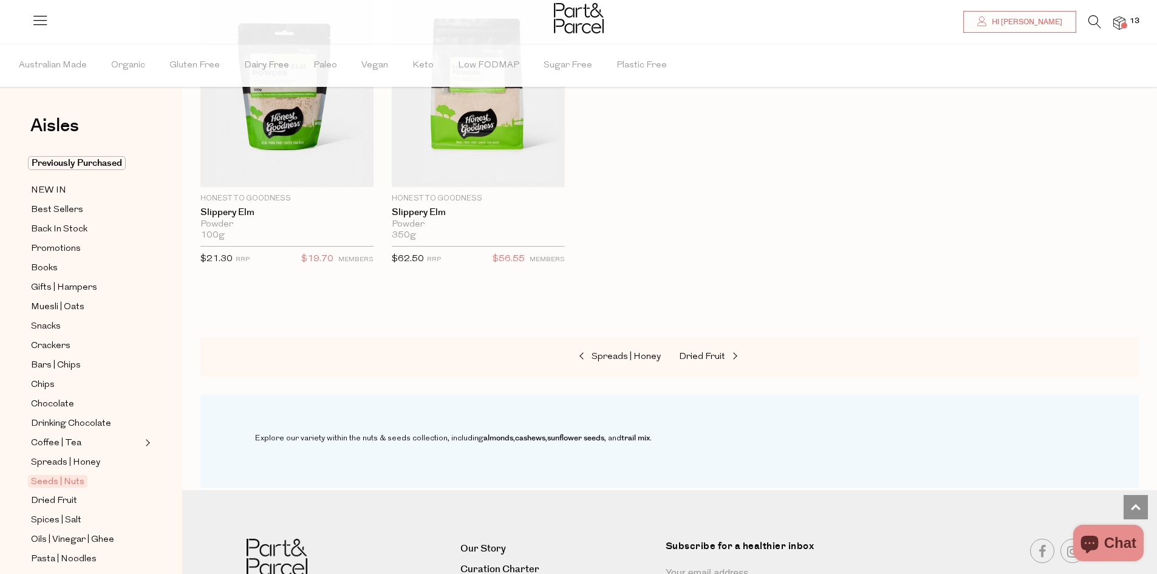
scroll to position [2977, 0]
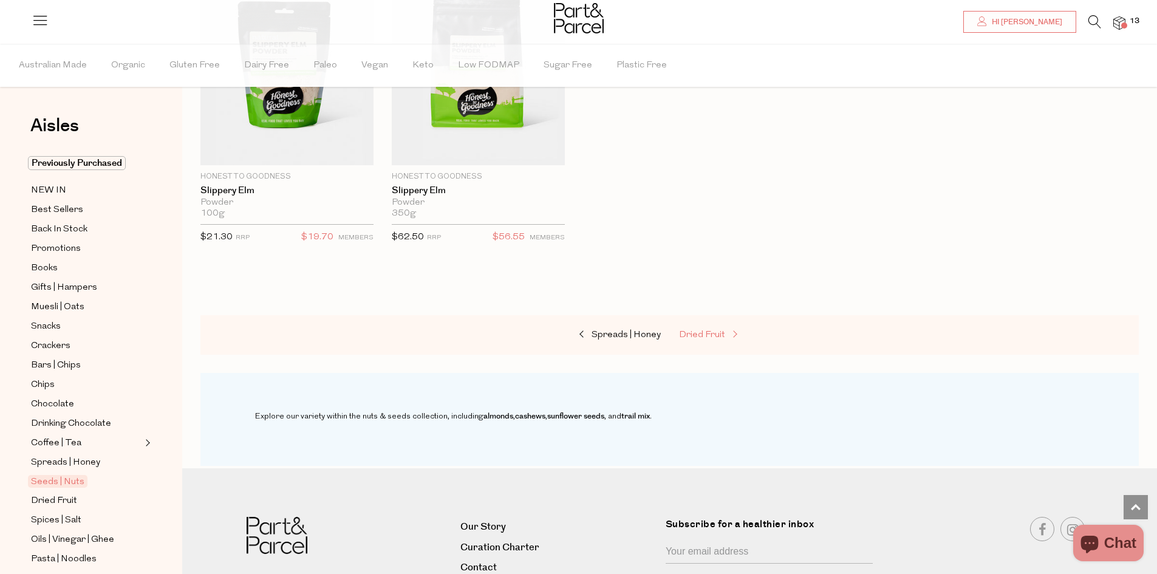
click at [704, 332] on span "Dried Fruit" at bounding box center [702, 335] width 46 height 9
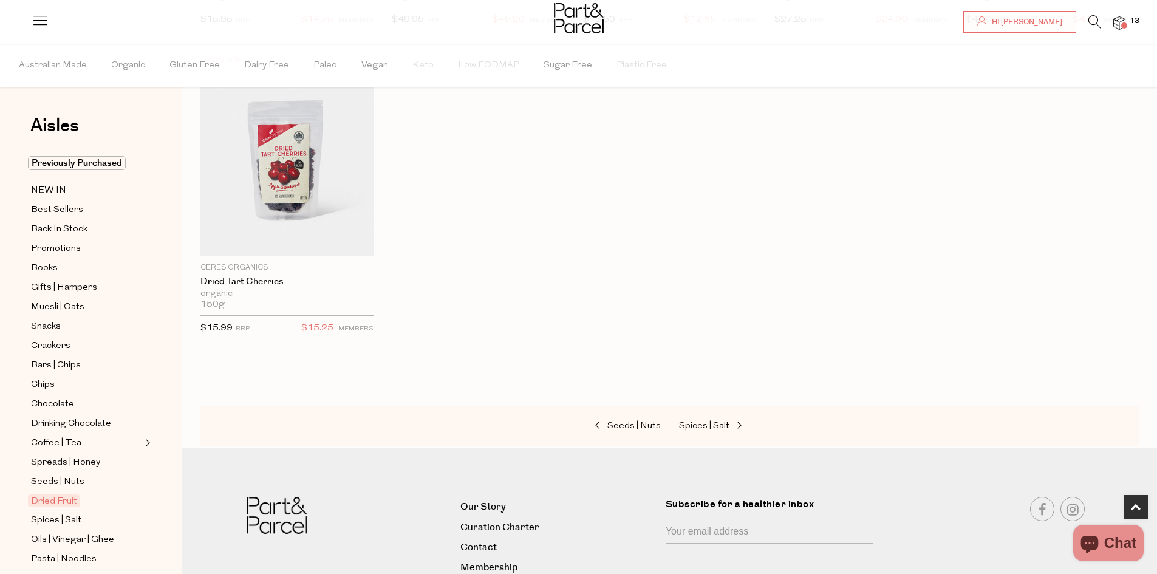
scroll to position [790, 0]
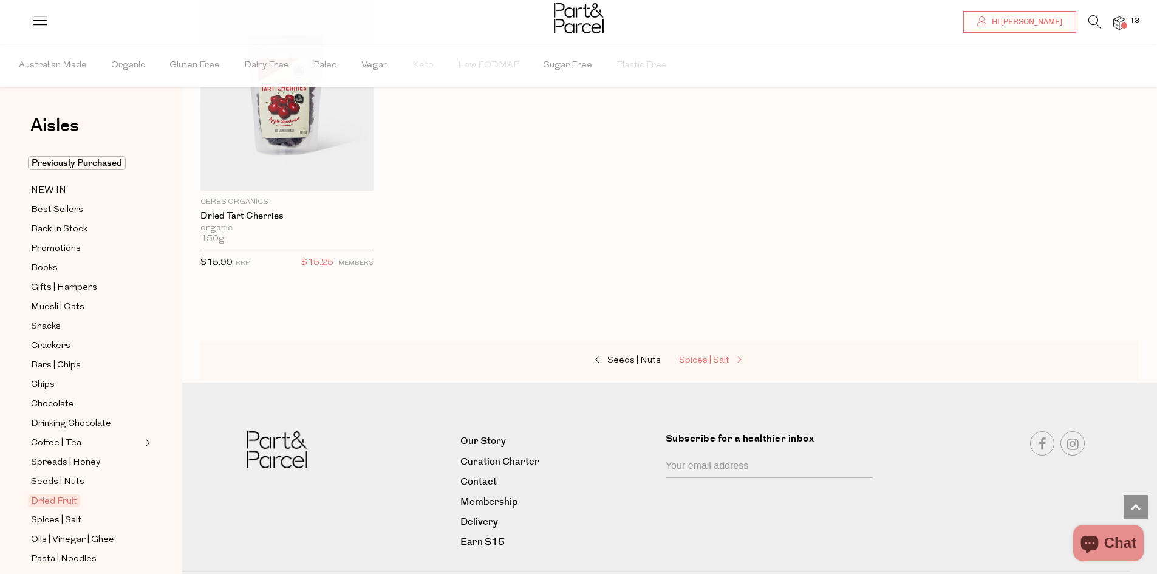
click at [699, 360] on span "Spices | Salt" at bounding box center [704, 360] width 50 height 9
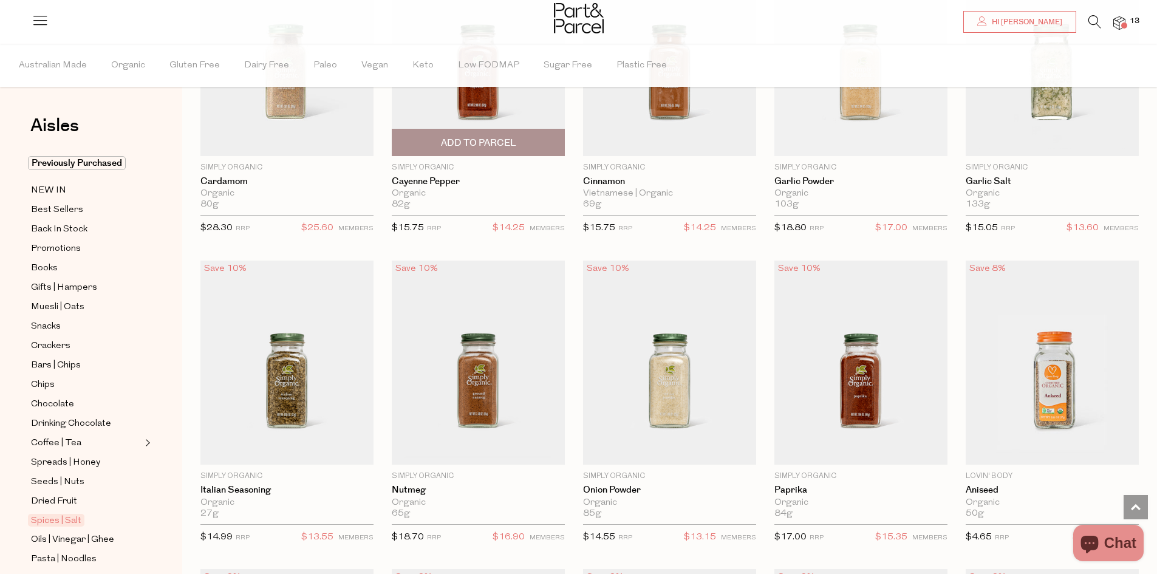
scroll to position [1458, 0]
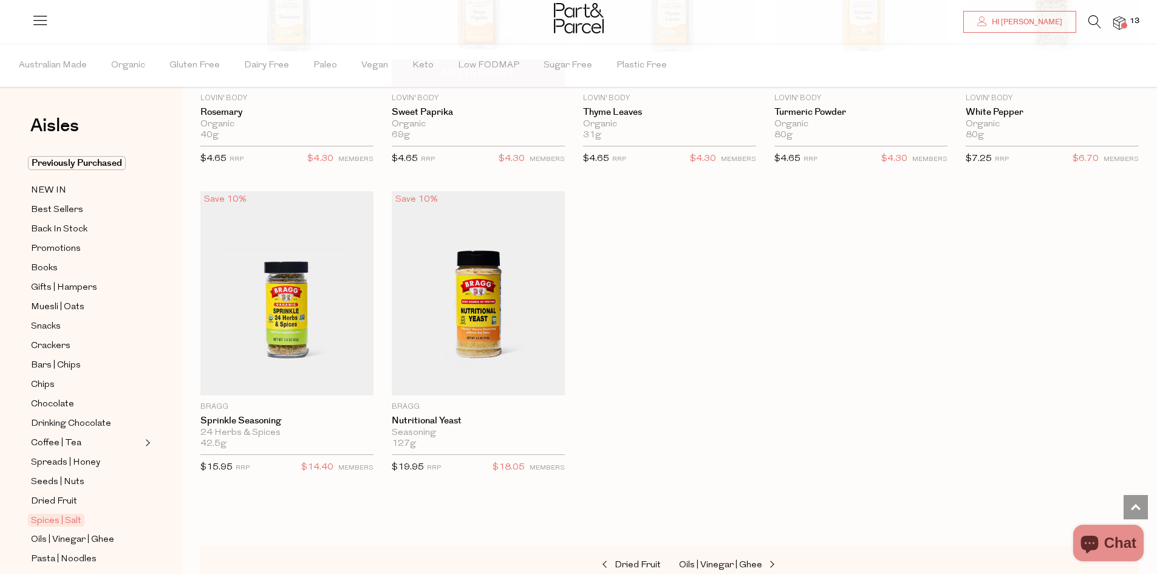
scroll to position [3463, 0]
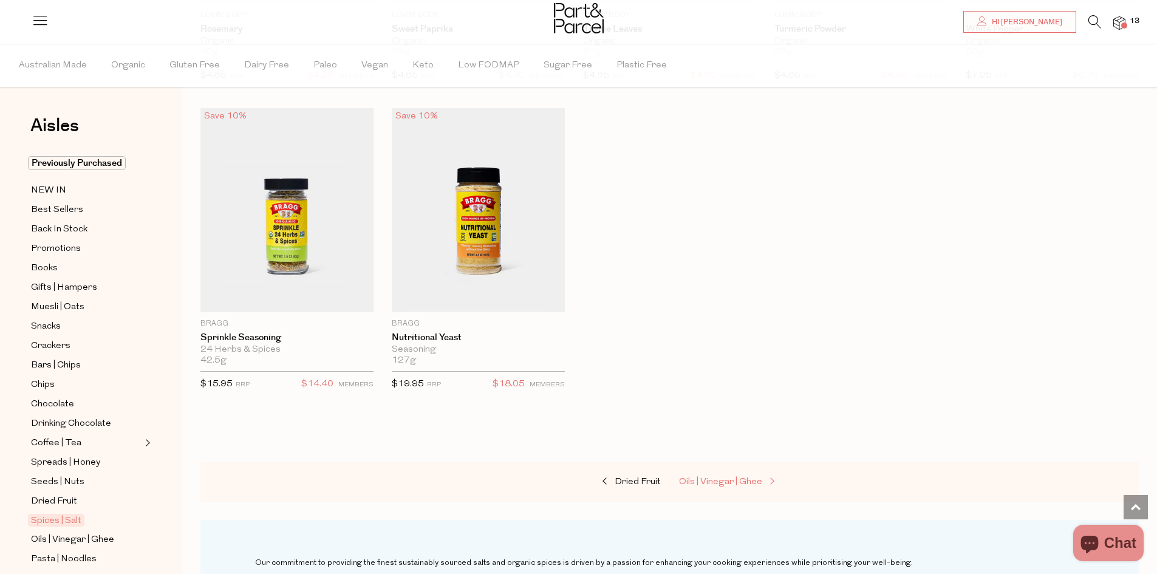
click at [760, 478] on span "Oils | Vinegar | Ghee" at bounding box center [720, 482] width 83 height 9
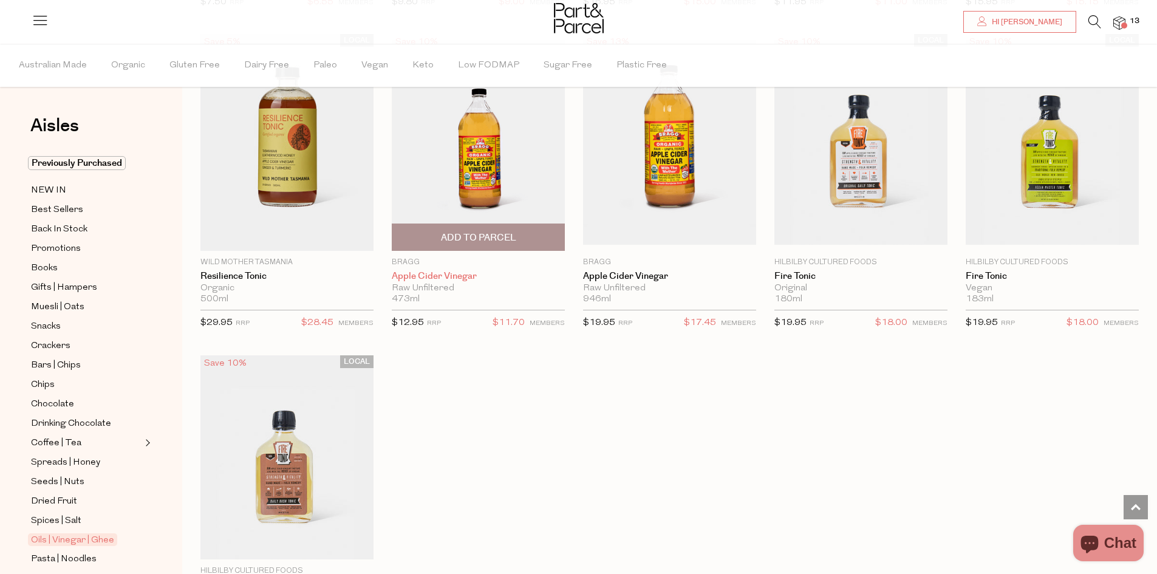
scroll to position [2194, 0]
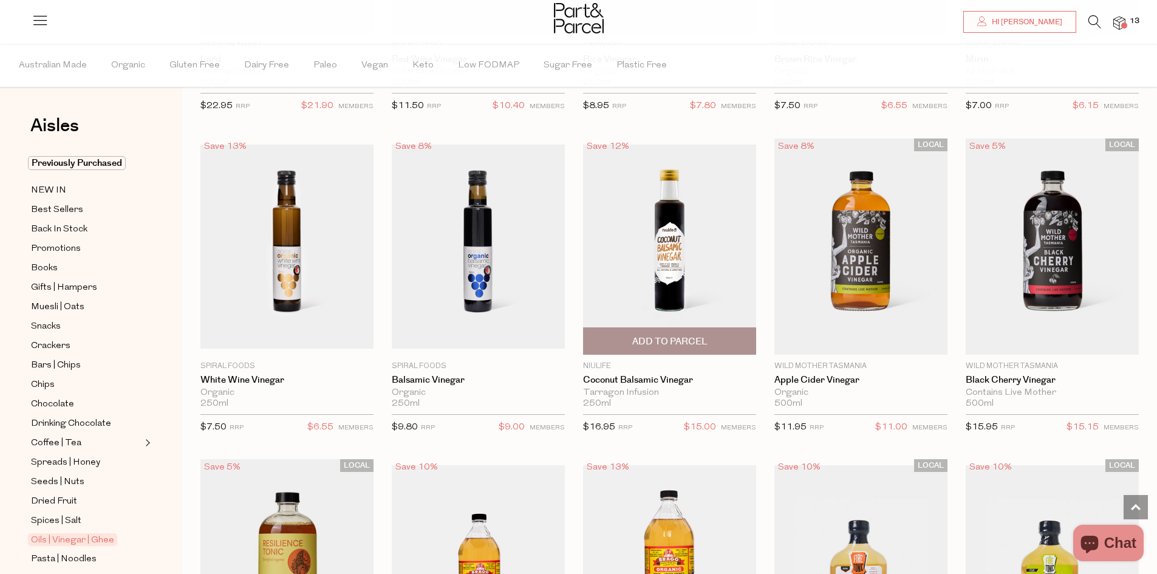
click at [665, 335] on span "Add To Parcel" at bounding box center [670, 341] width 75 height 13
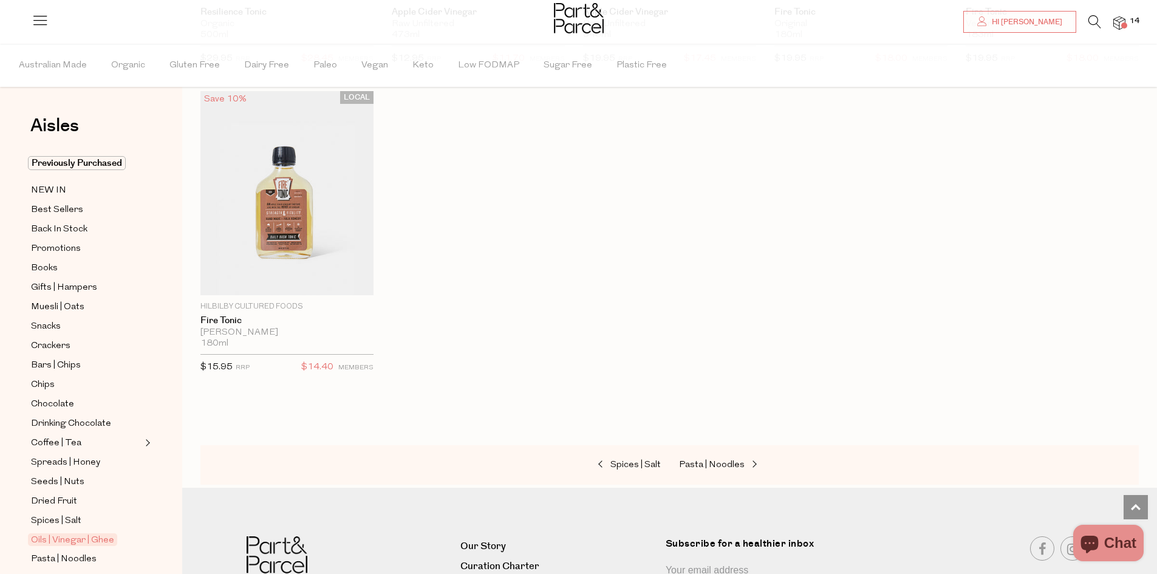
scroll to position [2984, 0]
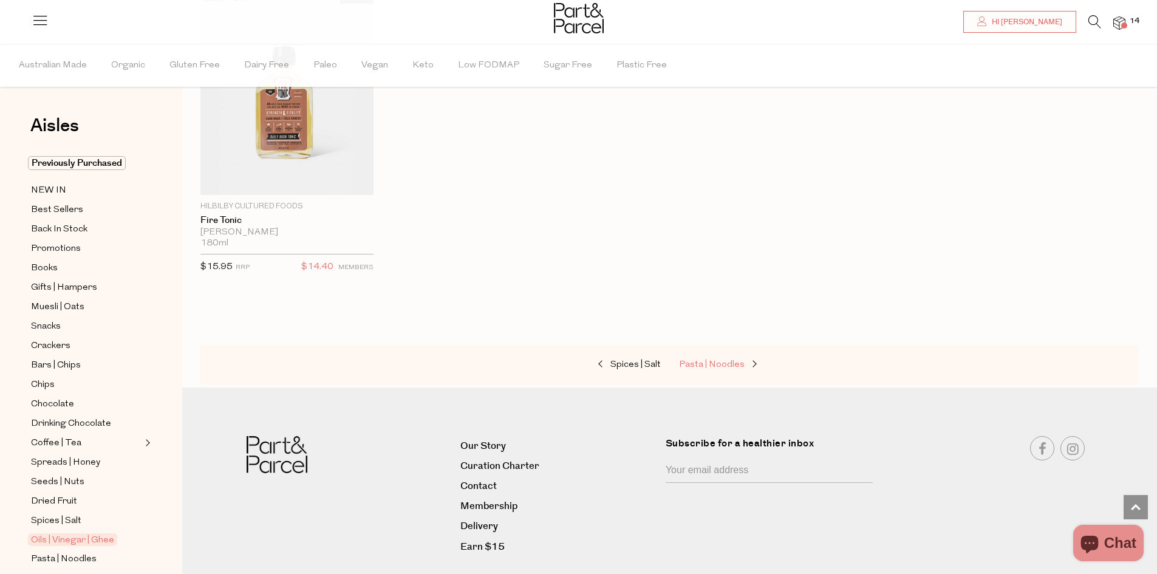
click at [732, 360] on span "Pasta | Noodles" at bounding box center [712, 364] width 66 height 9
